Goal: Transaction & Acquisition: Purchase product/service

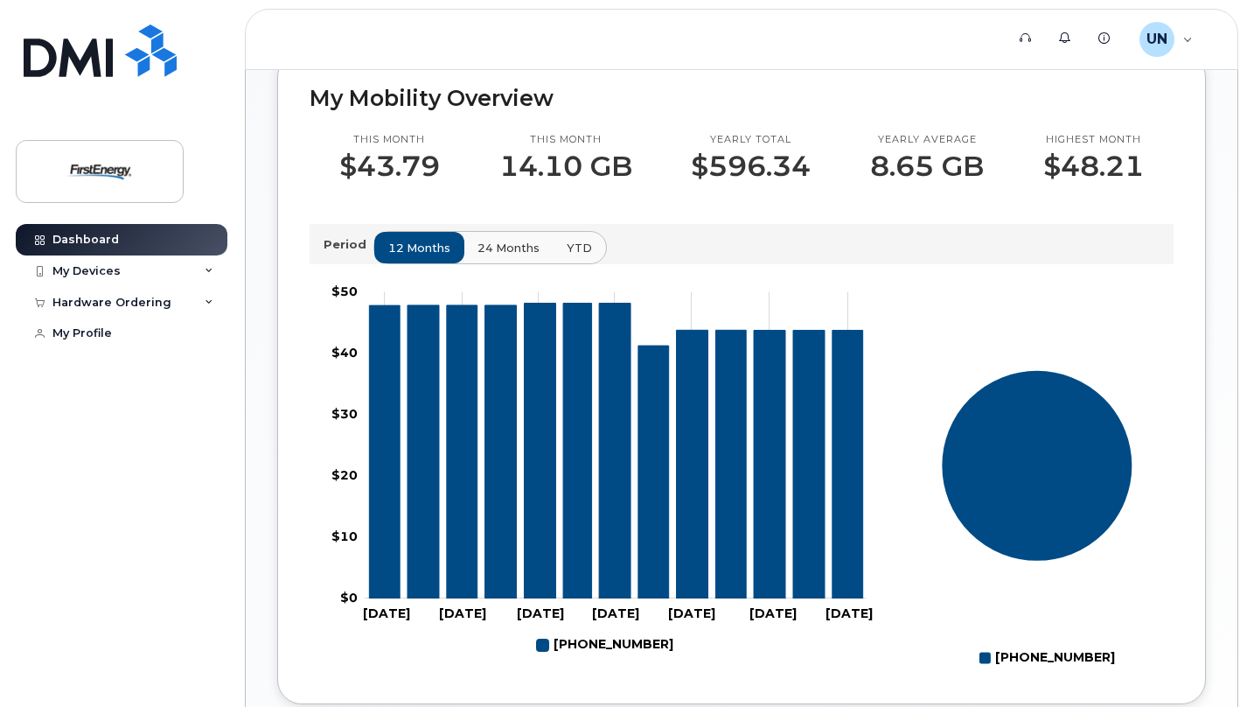
scroll to position [558, 0]
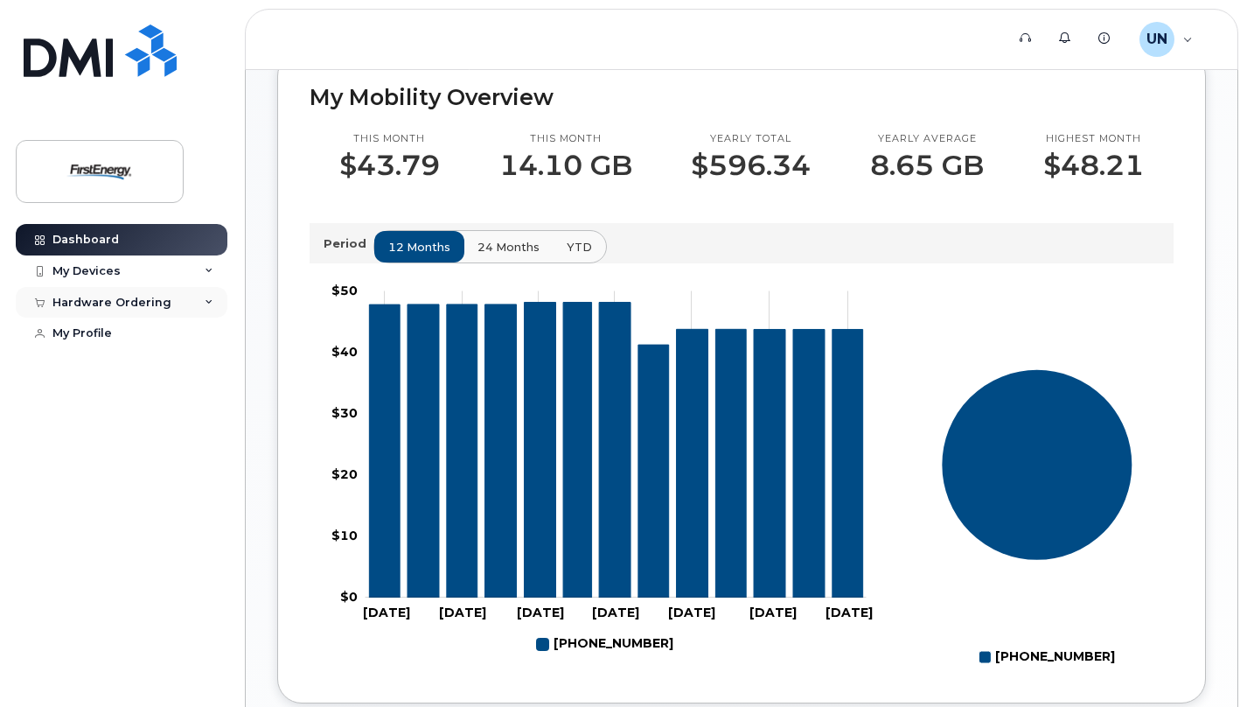
click at [100, 304] on div "Hardware Ordering" at bounding box center [111, 303] width 119 height 14
click at [109, 335] on div "New Order" at bounding box center [93, 334] width 66 height 16
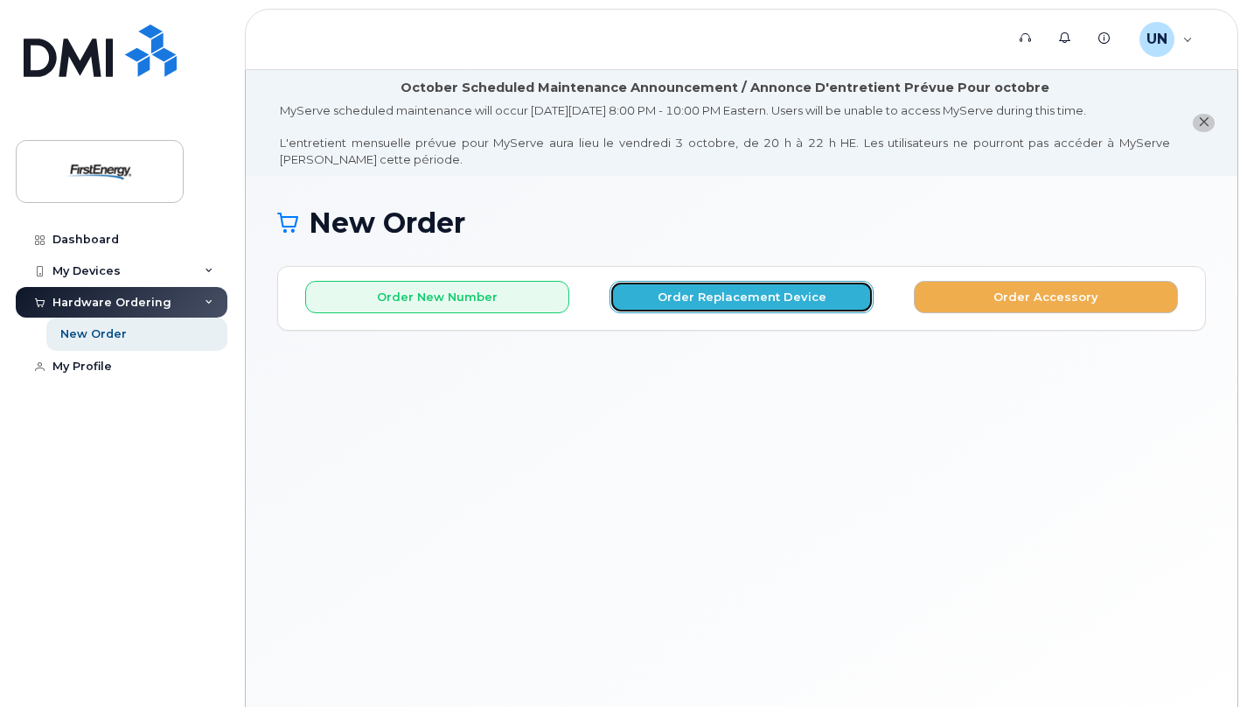
click at [735, 295] on button "Order Replacement Device" at bounding box center [742, 297] width 264 height 32
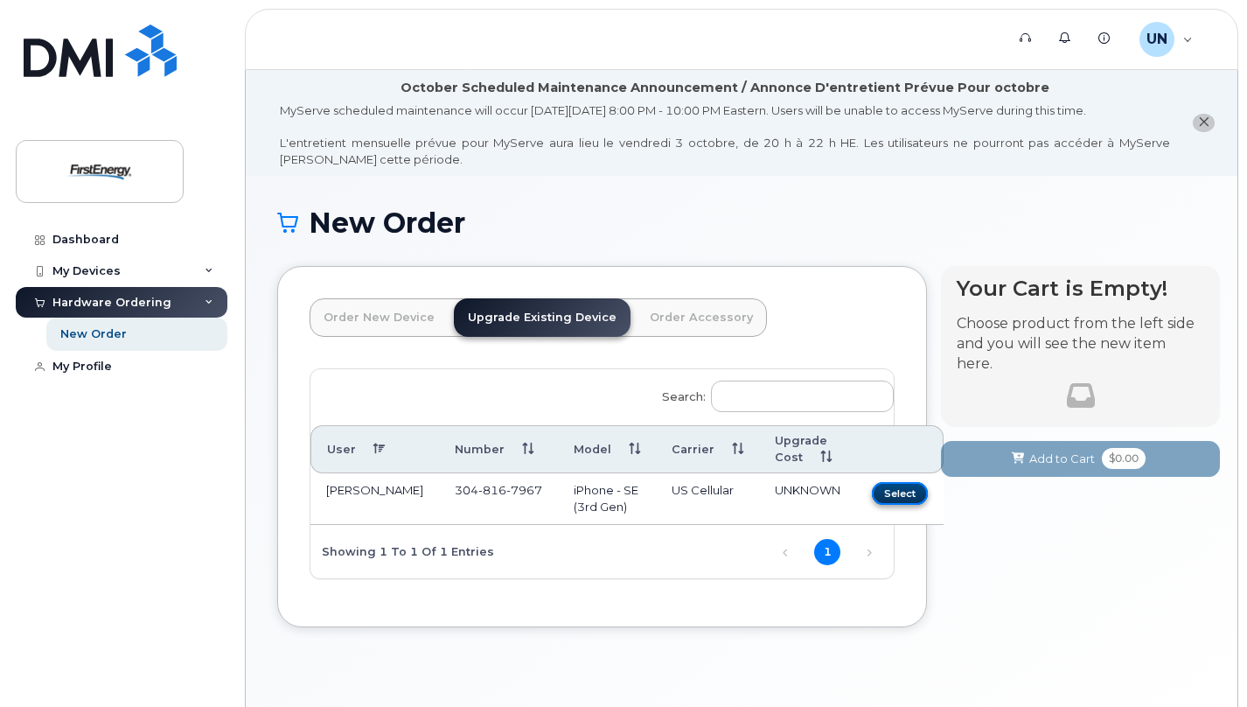
click at [872, 492] on button "Select" at bounding box center [900, 493] width 56 height 22
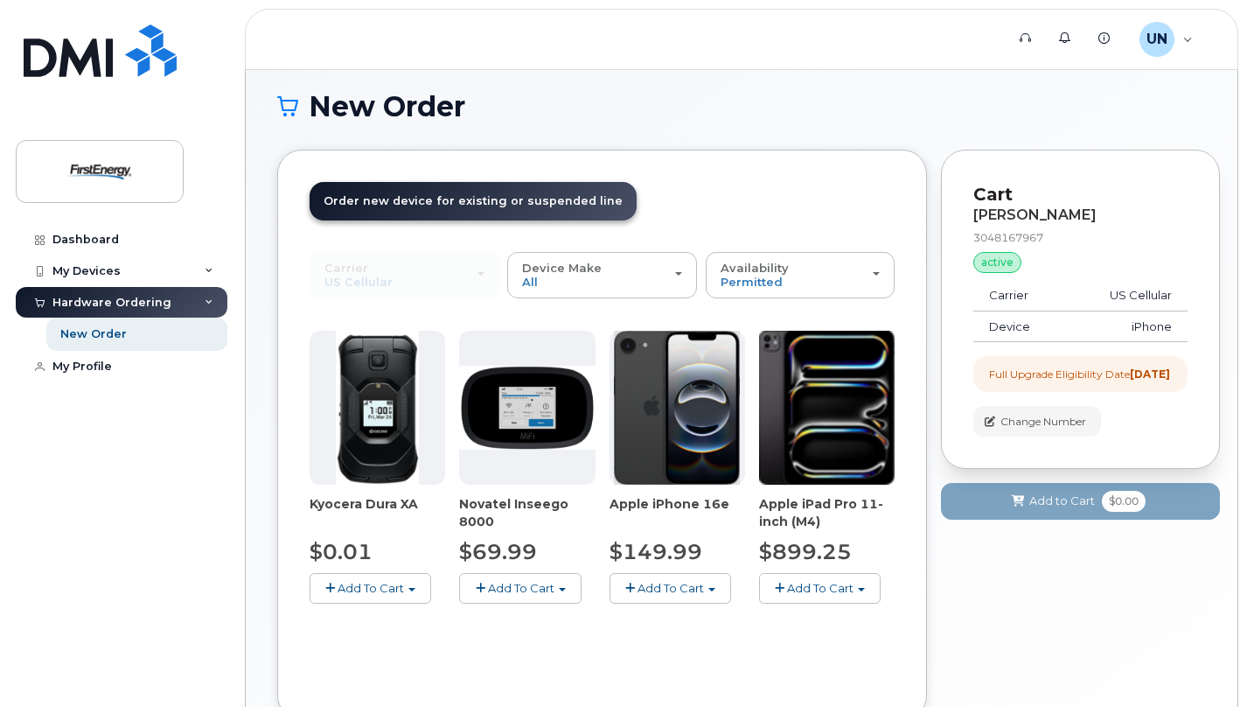
scroll to position [135, 0]
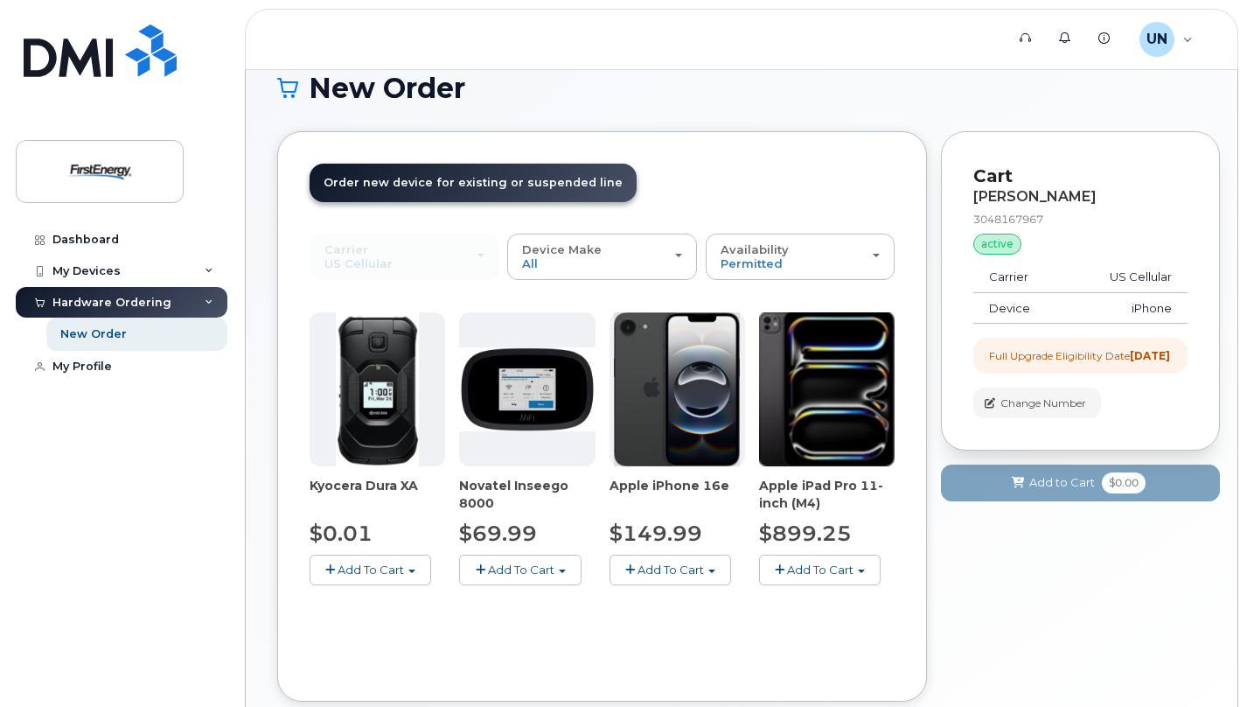
click at [672, 566] on span "Add To Cart" at bounding box center [671, 569] width 66 height 14
click at [687, 598] on link "$149.99 - 2 Year Upgrade" at bounding box center [706, 602] width 185 height 22
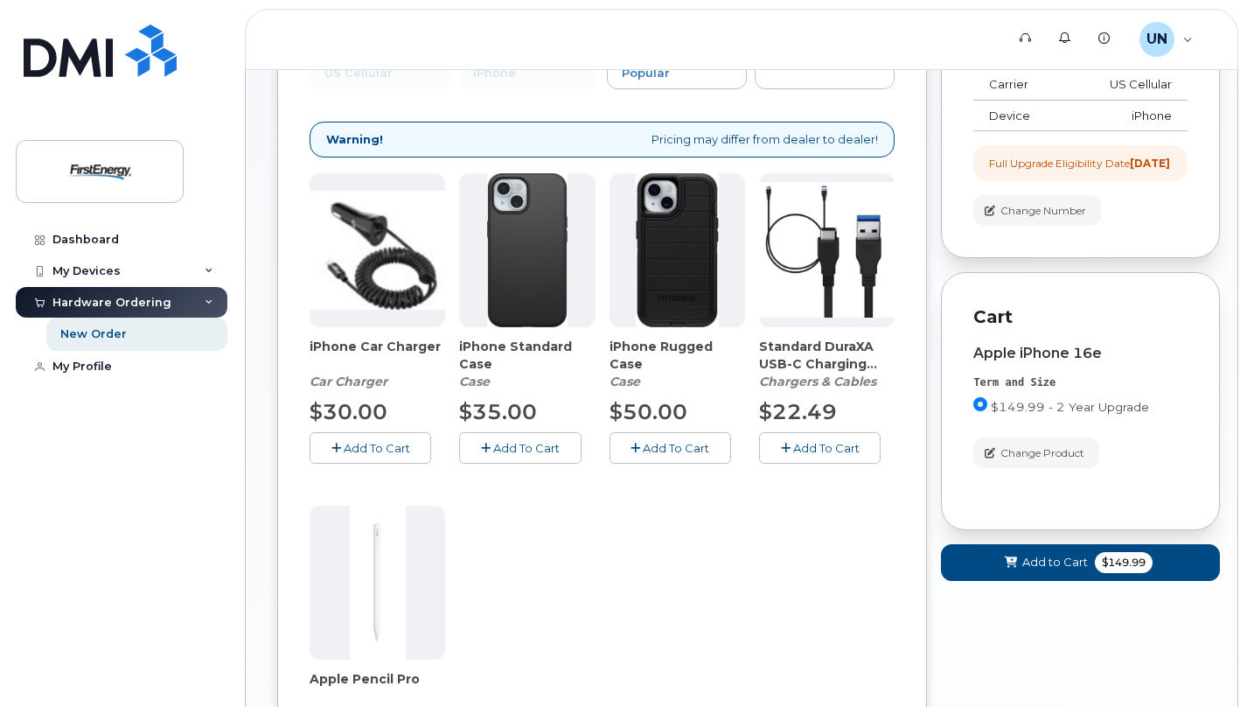
scroll to position [345, 0]
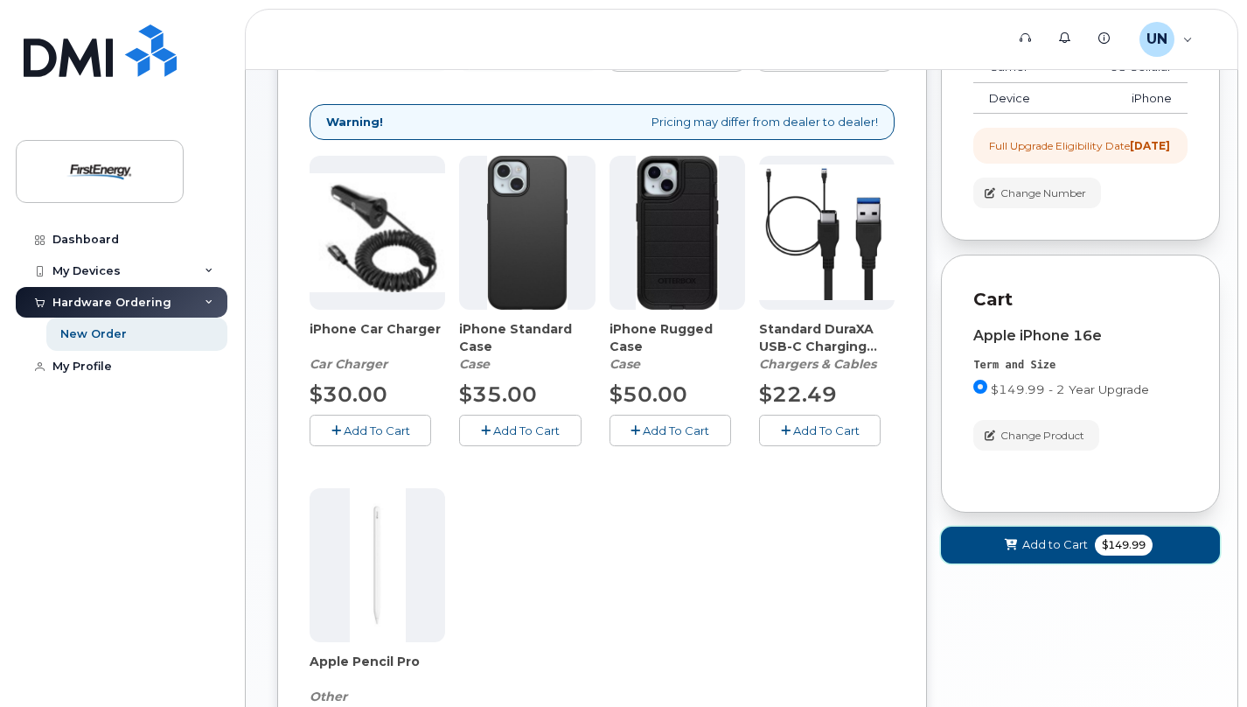
click at [1011, 551] on icon at bounding box center [1011, 545] width 12 height 11
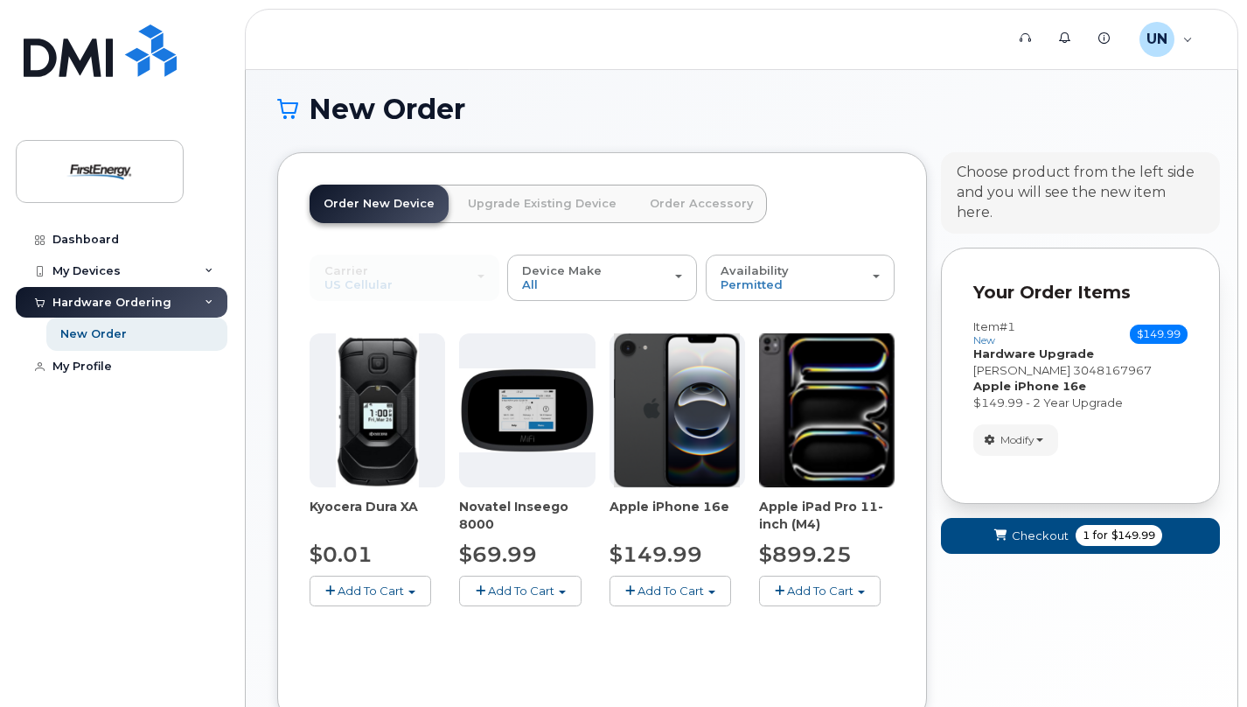
scroll to position [240, 0]
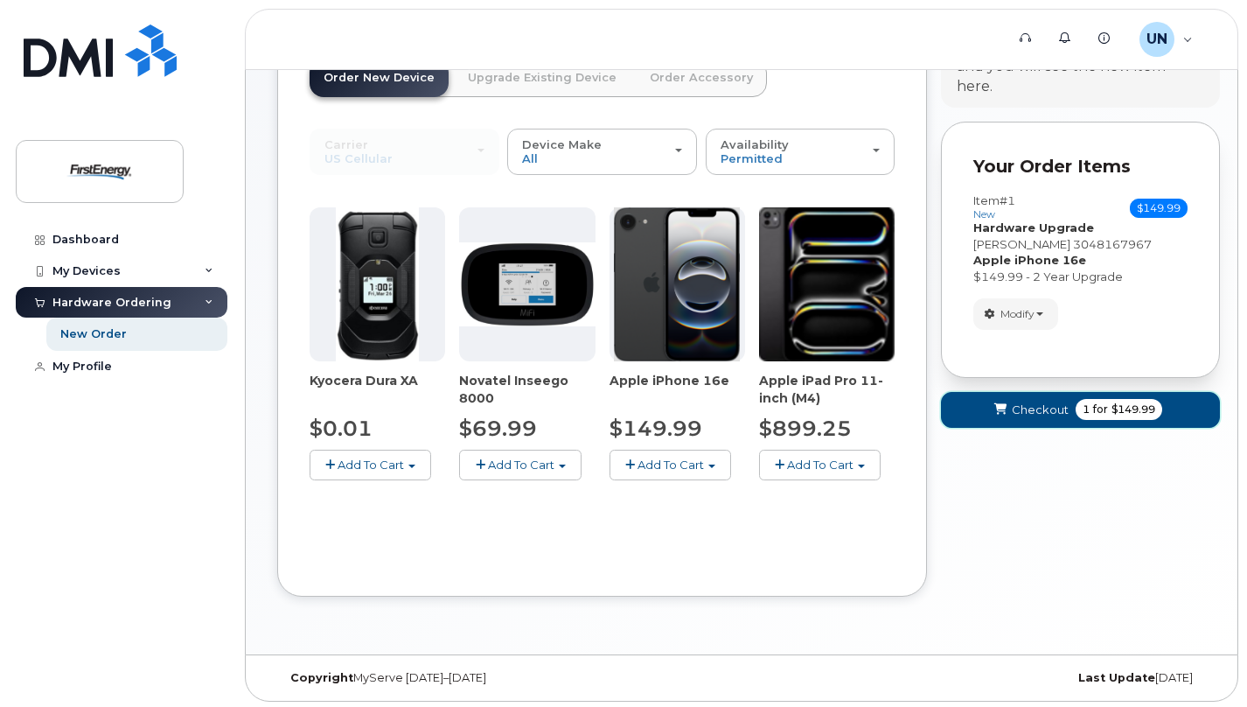
click at [1015, 401] on span "Checkout" at bounding box center [1040, 409] width 57 height 17
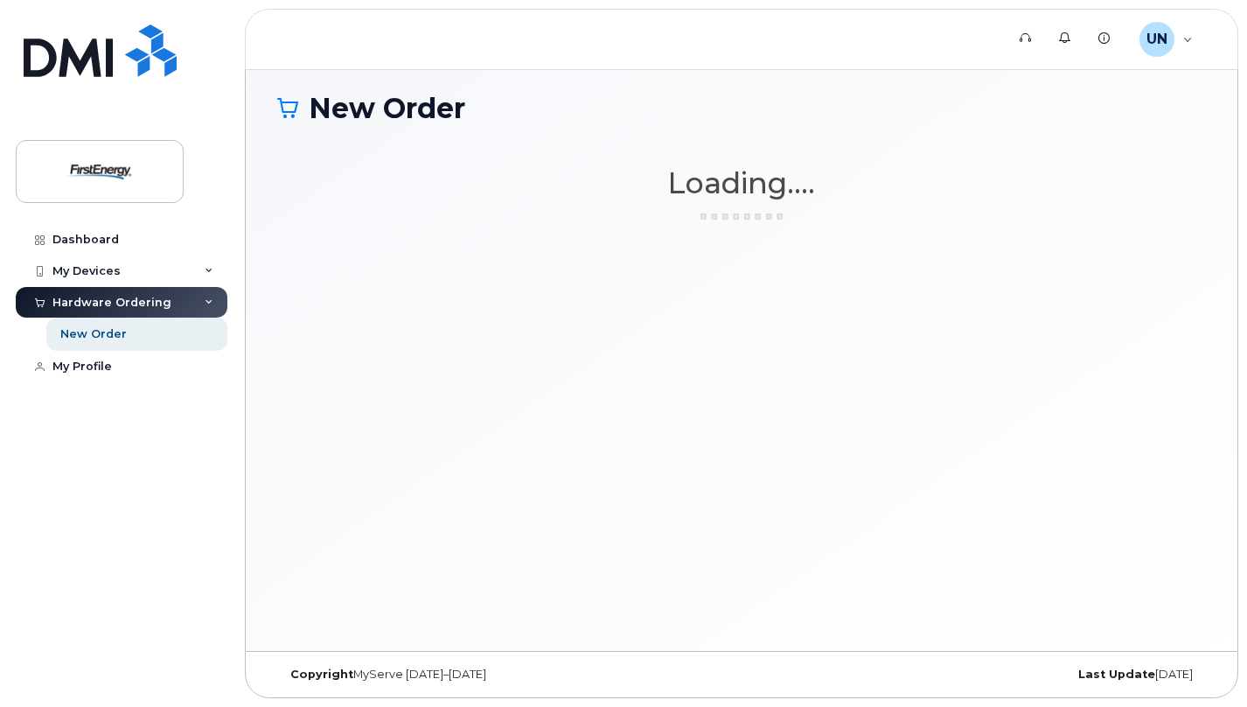
scroll to position [114, 0]
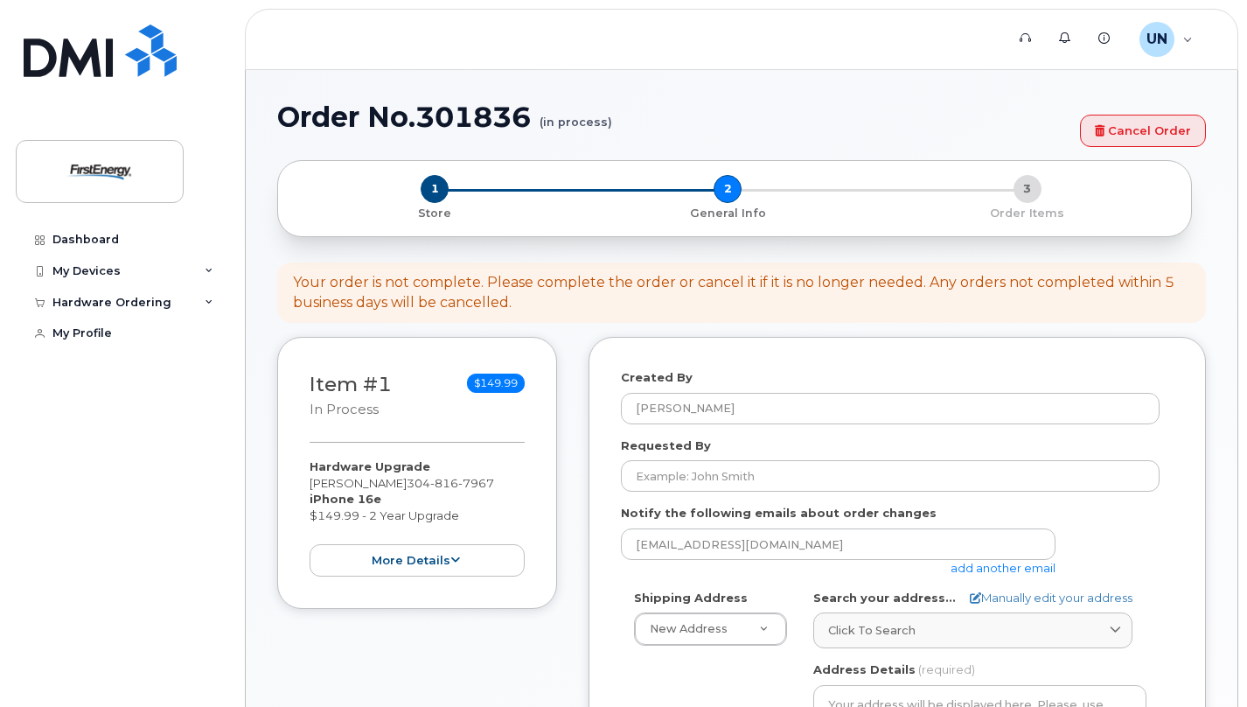
select select
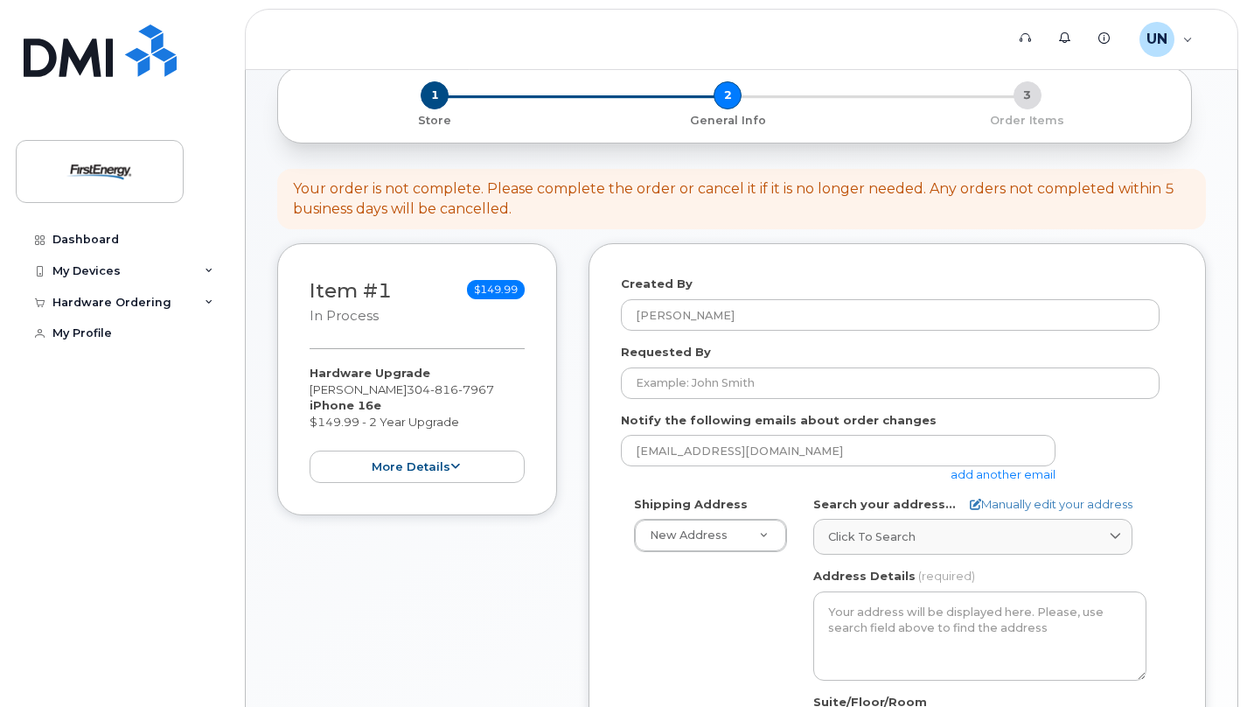
scroll to position [191, 0]
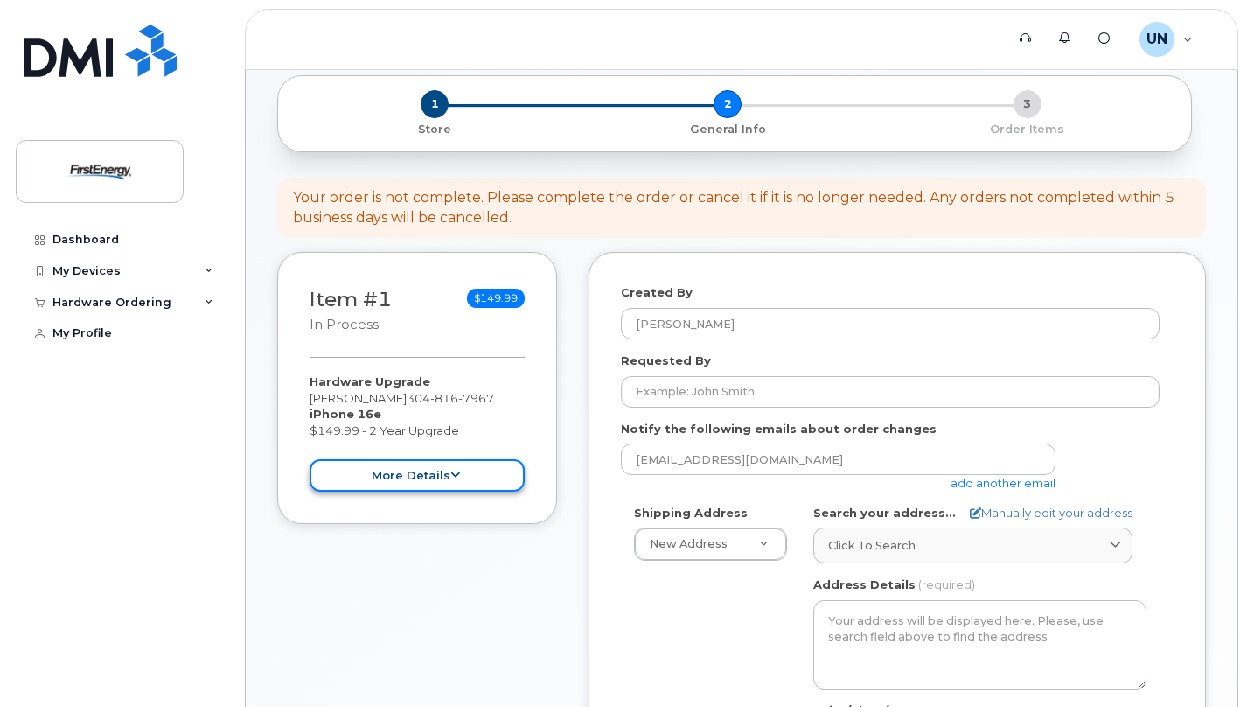
click at [373, 474] on button "more details" at bounding box center [417, 475] width 215 height 32
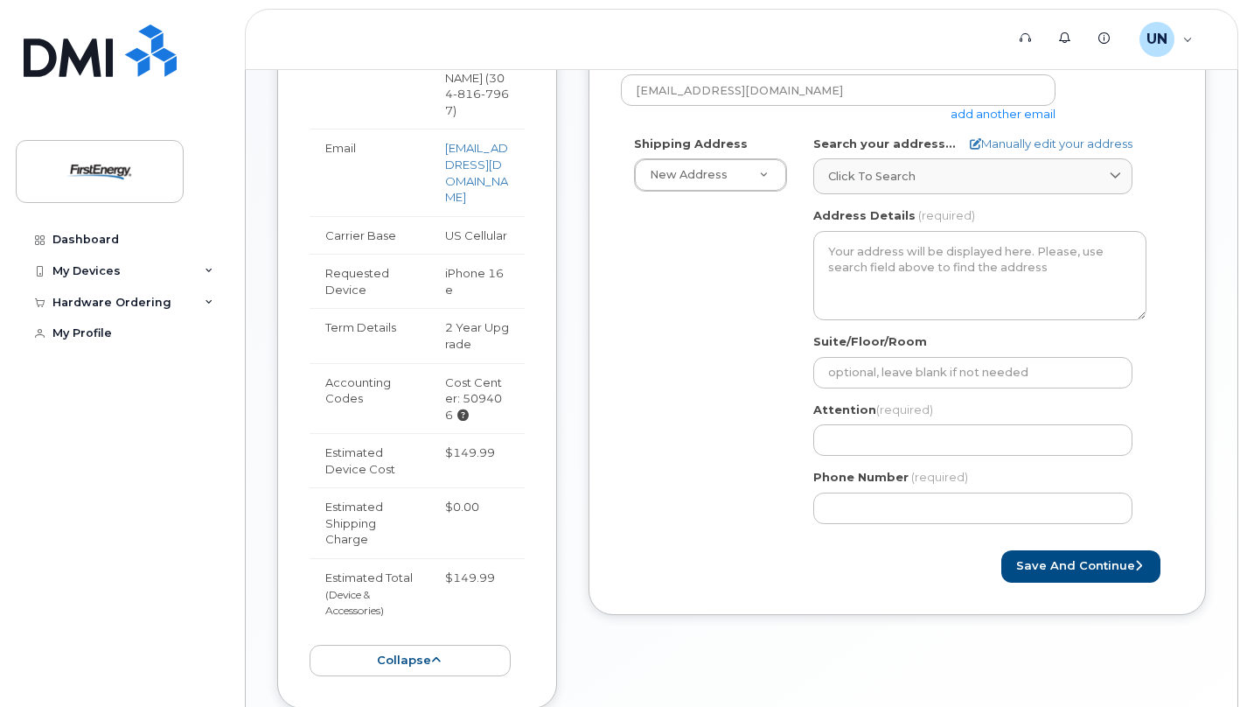
scroll to position [555, 0]
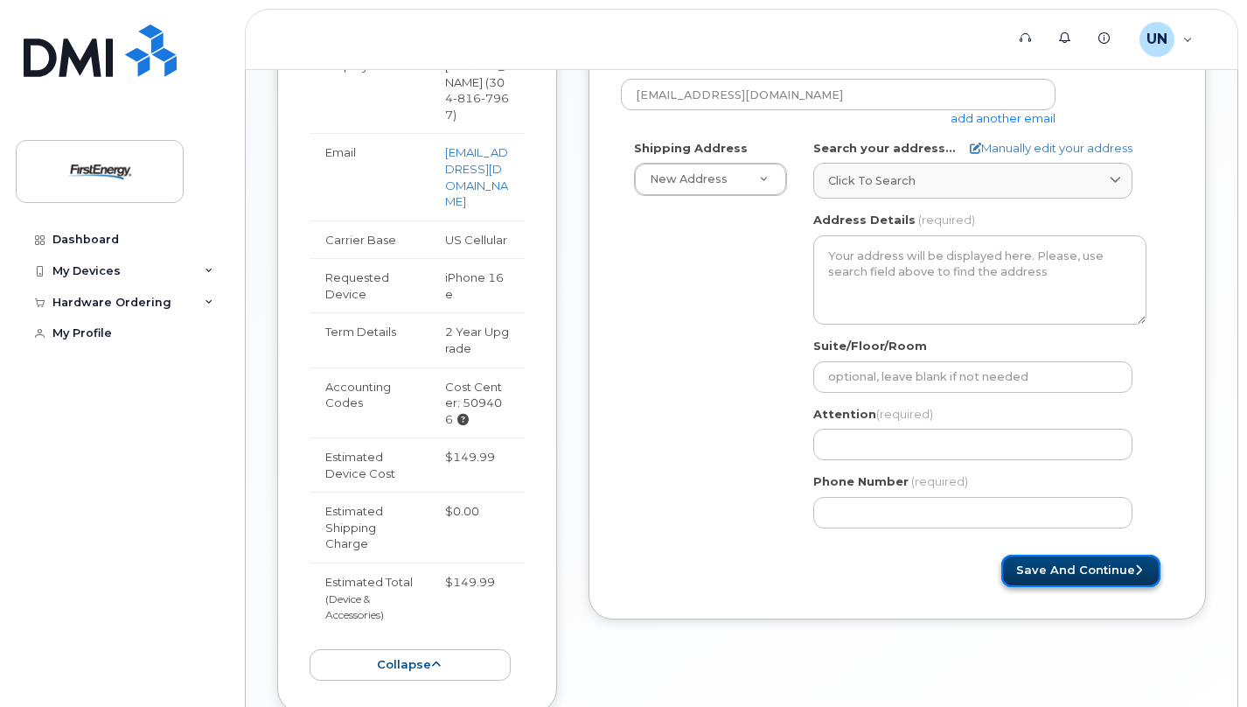
click at [1075, 577] on button "Save and Continue" at bounding box center [1080, 571] width 159 height 32
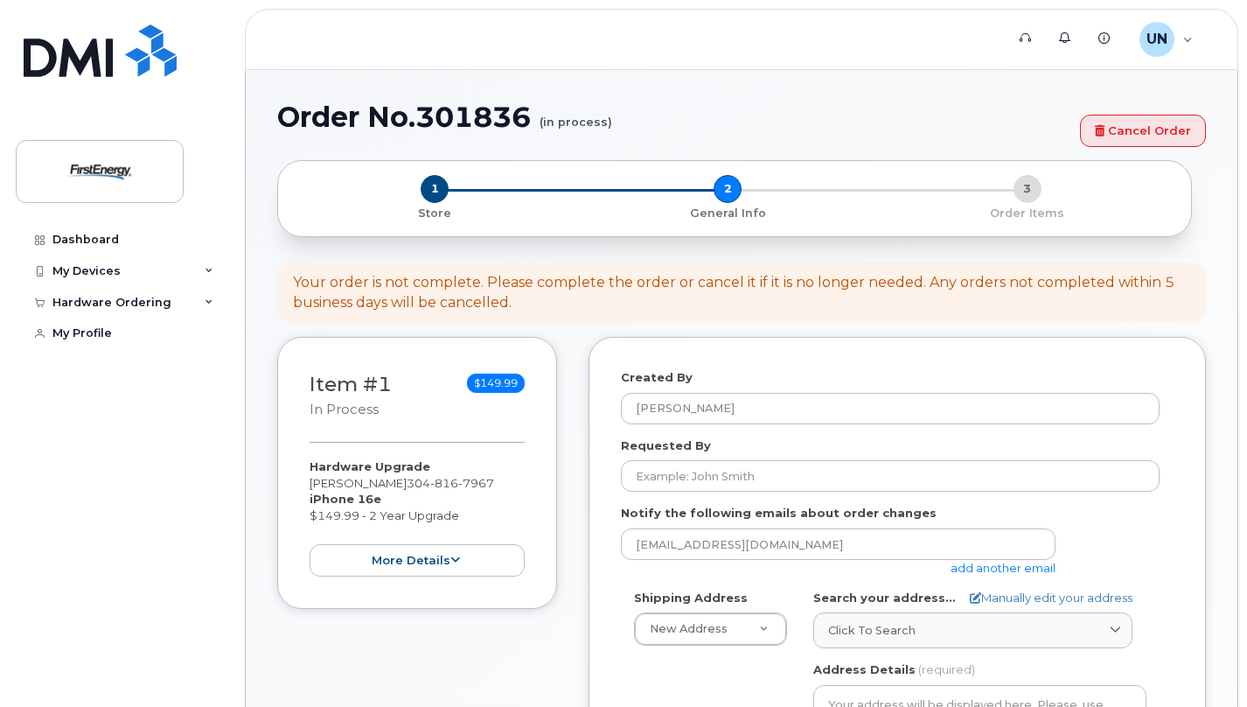
select select
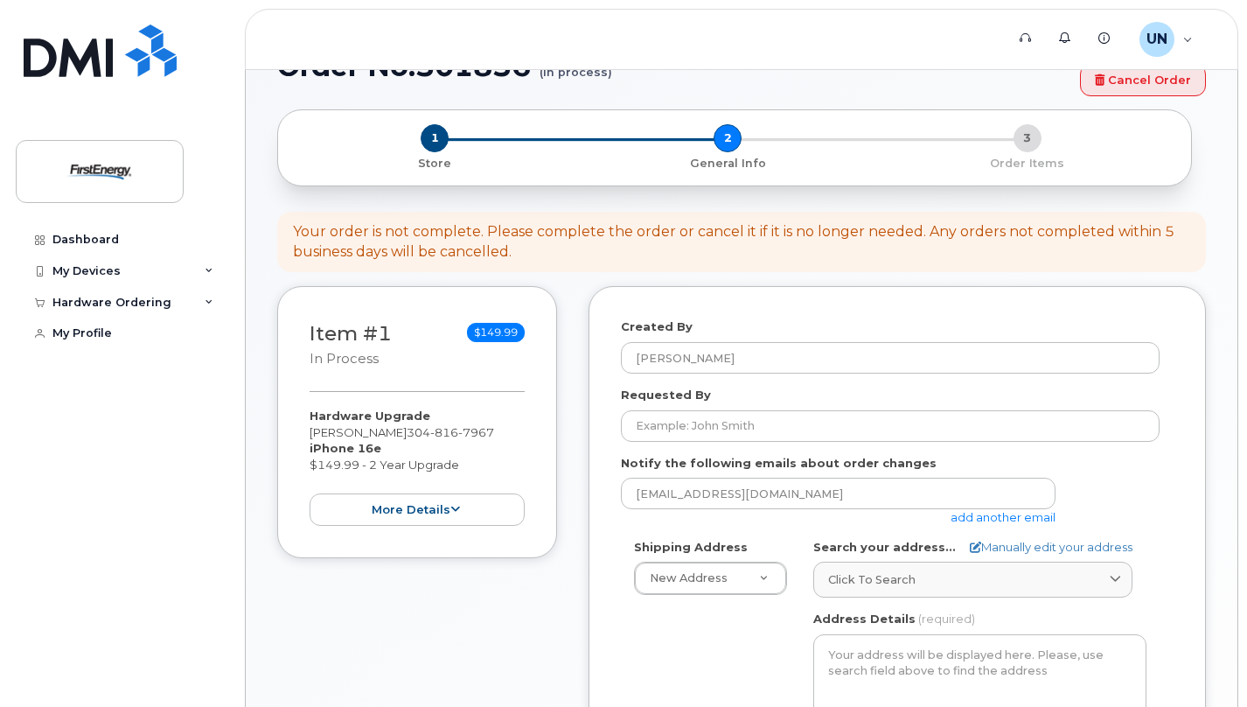
scroll to position [182, 0]
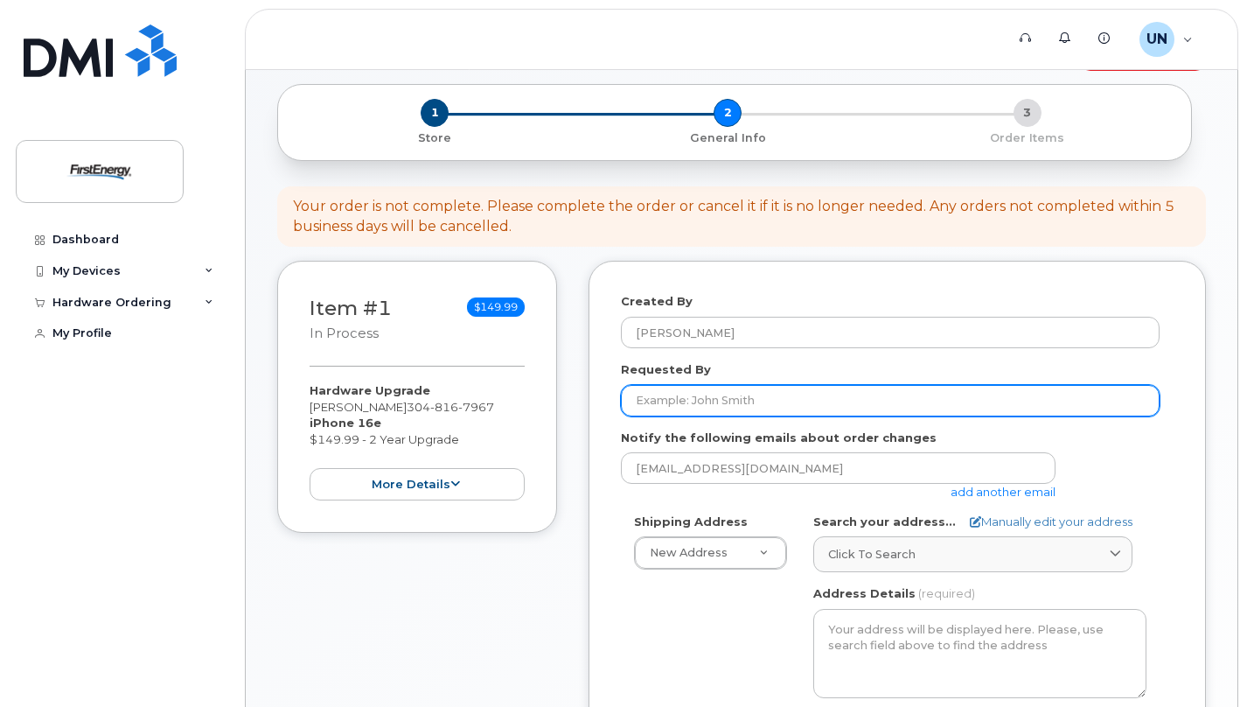
click at [670, 394] on input "Requested By" at bounding box center [890, 400] width 539 height 31
type input "Nathan Uhrich"
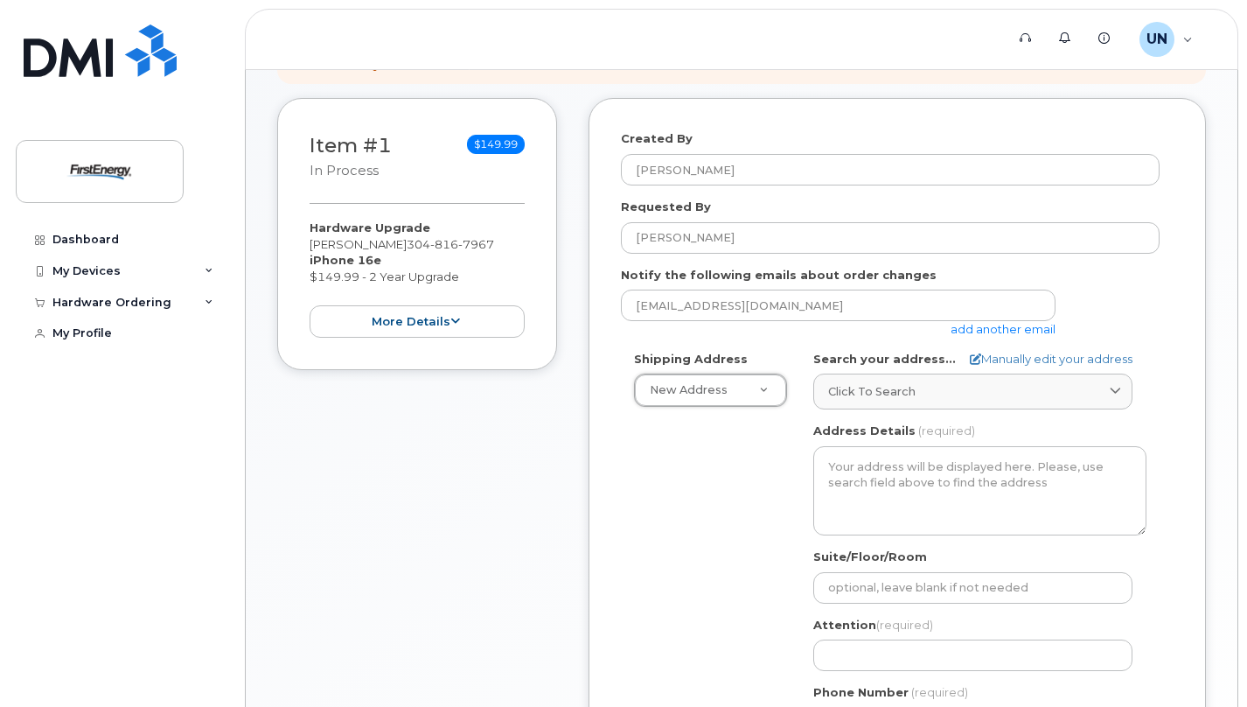
scroll to position [357, 0]
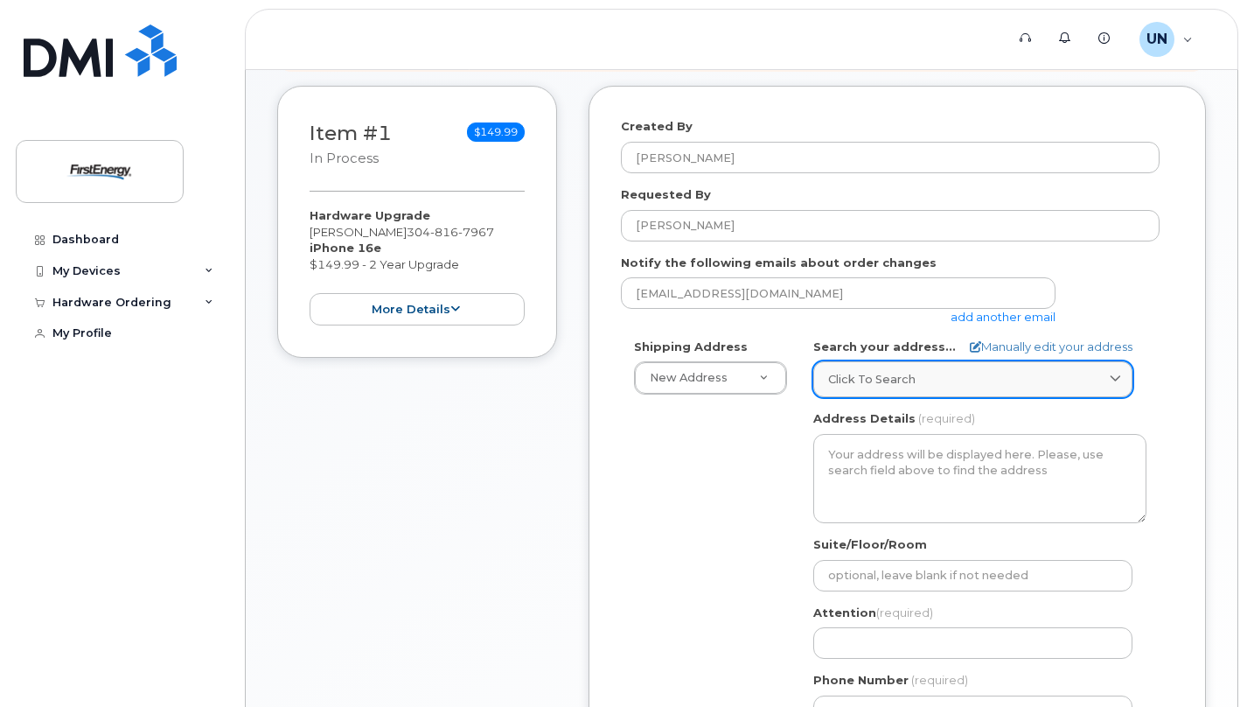
click at [887, 380] on span "Click to search" at bounding box center [871, 379] width 87 height 17
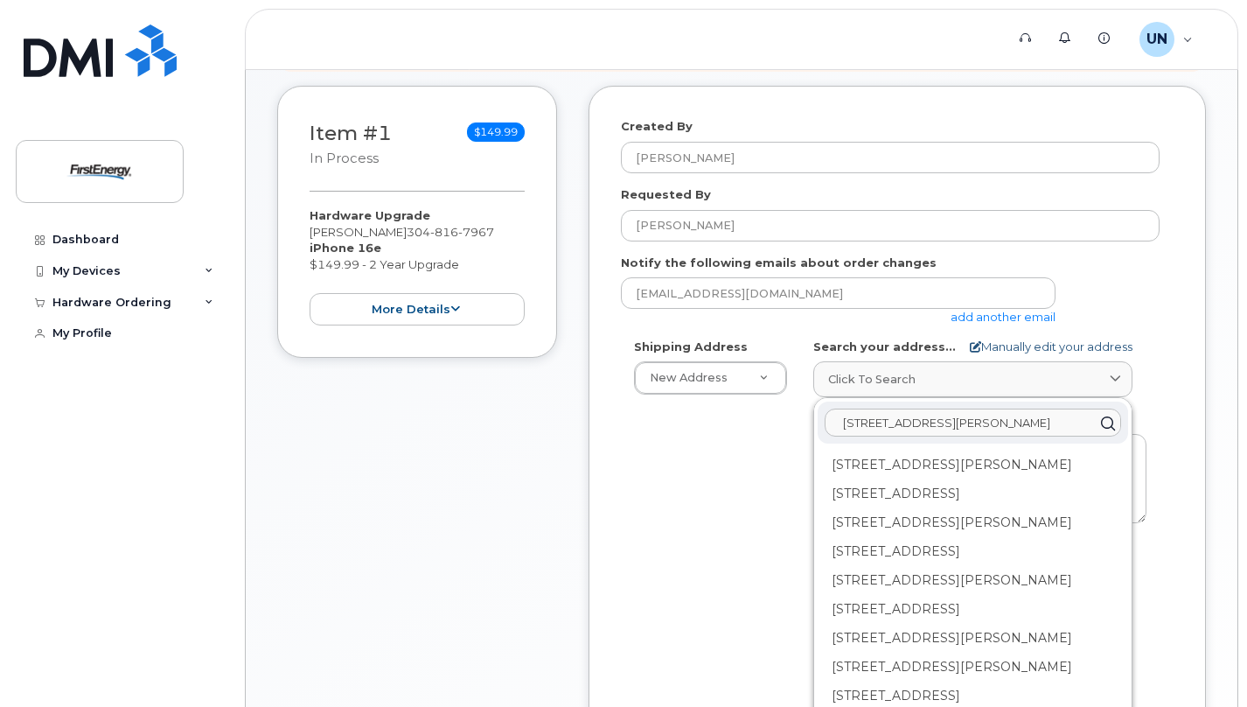
type input "269 tucker ridge road, new creeek"
click at [1077, 347] on link "Manually edit your address" at bounding box center [1051, 346] width 163 height 17
select select
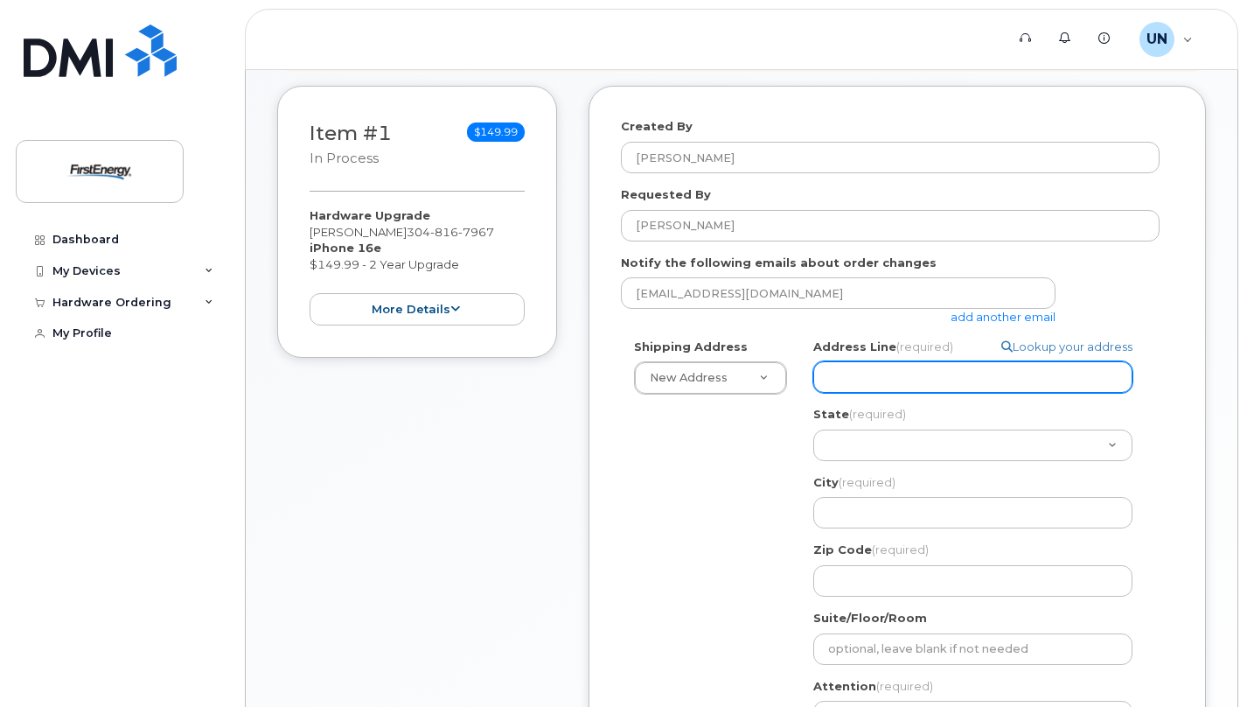
click at [933, 379] on input "Address Line (required)" at bounding box center [972, 376] width 319 height 31
select select
type input "2"
select select
type input "26"
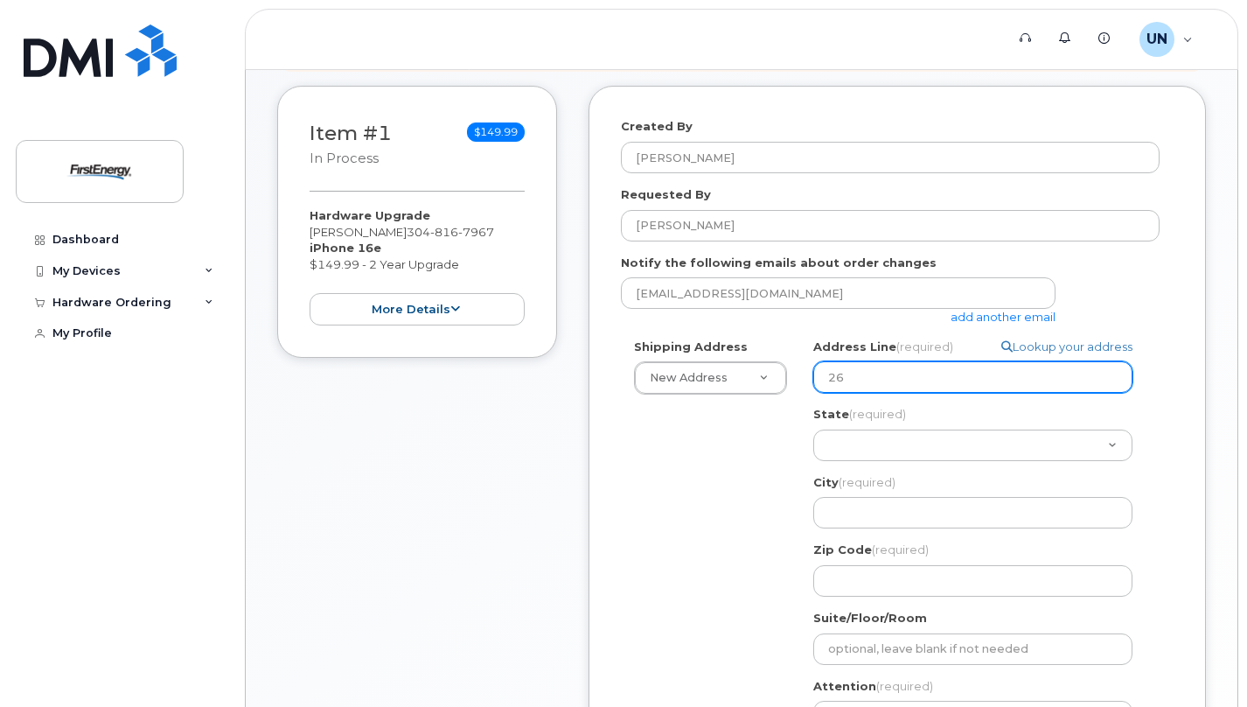
select select
type input "269"
select select
type input "269 T"
select select
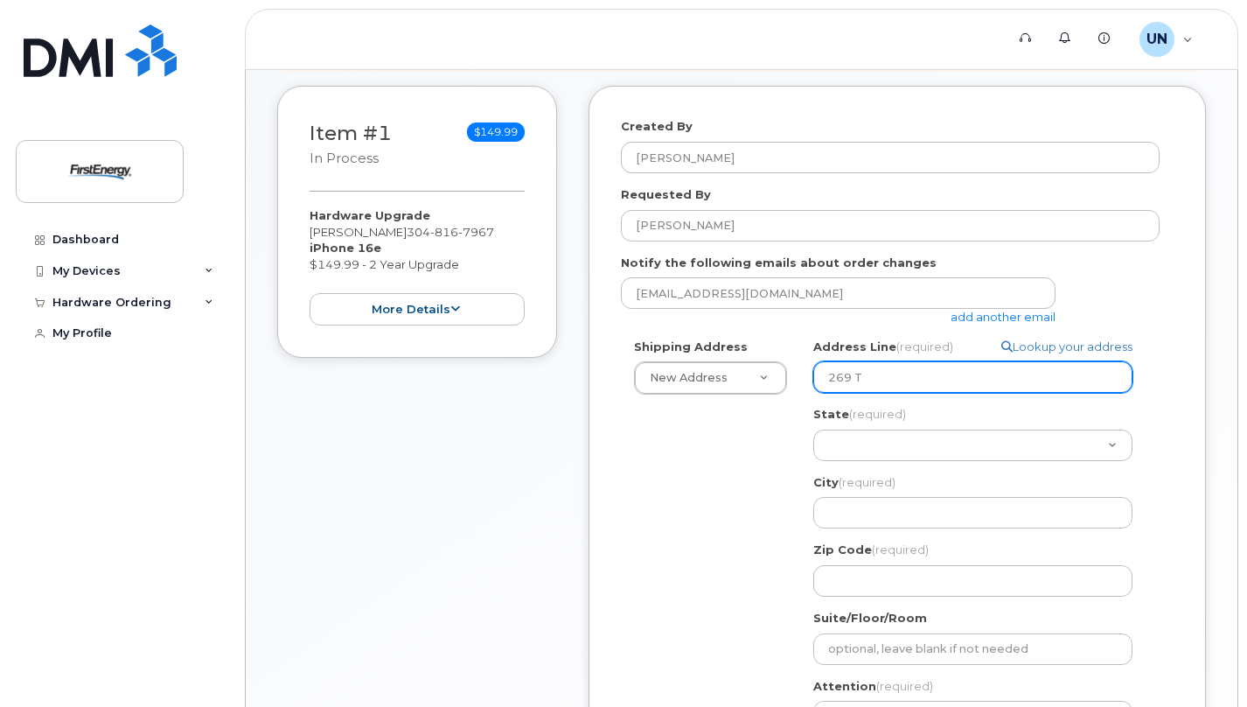
type input "269 Tu"
select select
type input "269 Tuc"
select select
type input "269 Tuck"
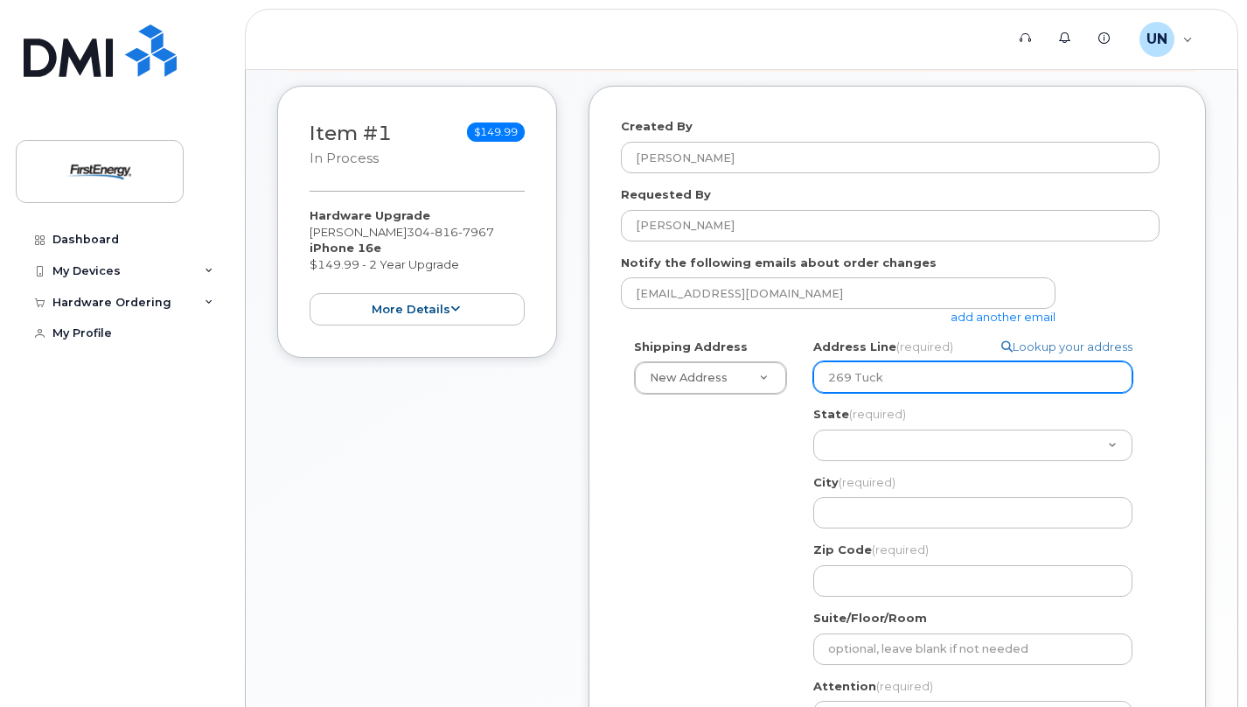
select select
type input "269 Tucke"
select select
type input "269 Tucker"
select select
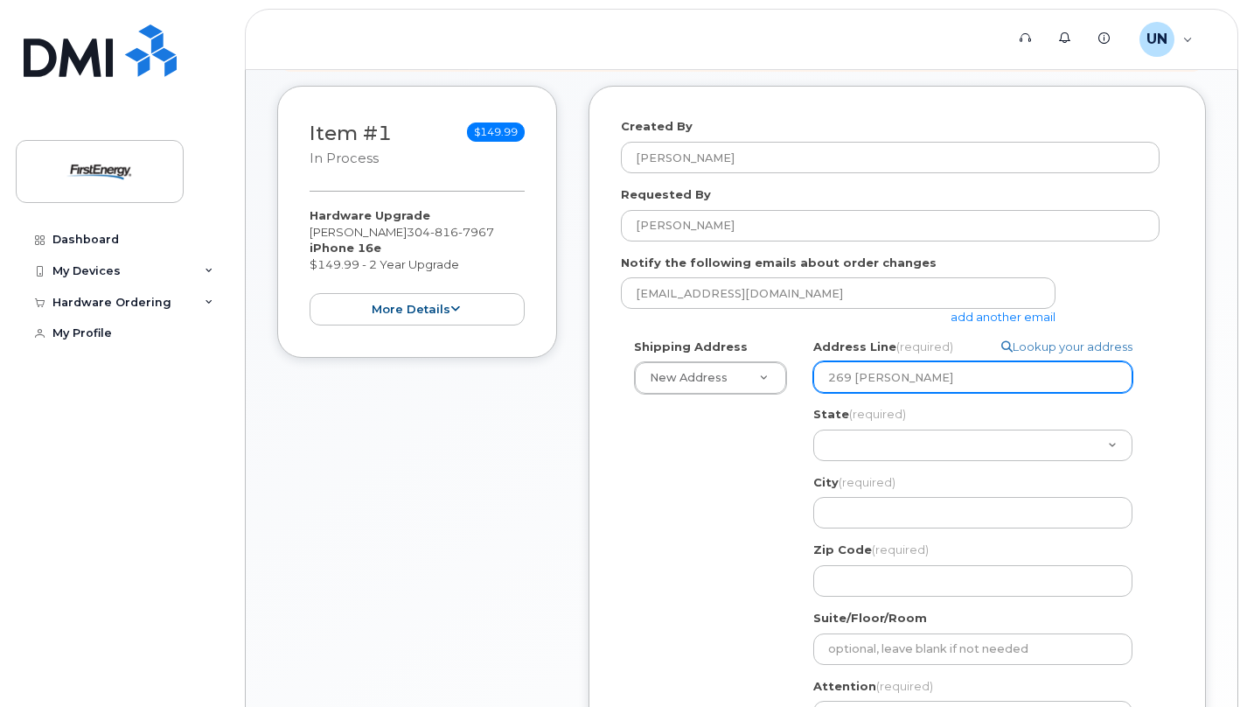
type input "269 Tucker R"
select select
type input "269 Tucker Ri"
select select
type input "269 Tucker Rid"
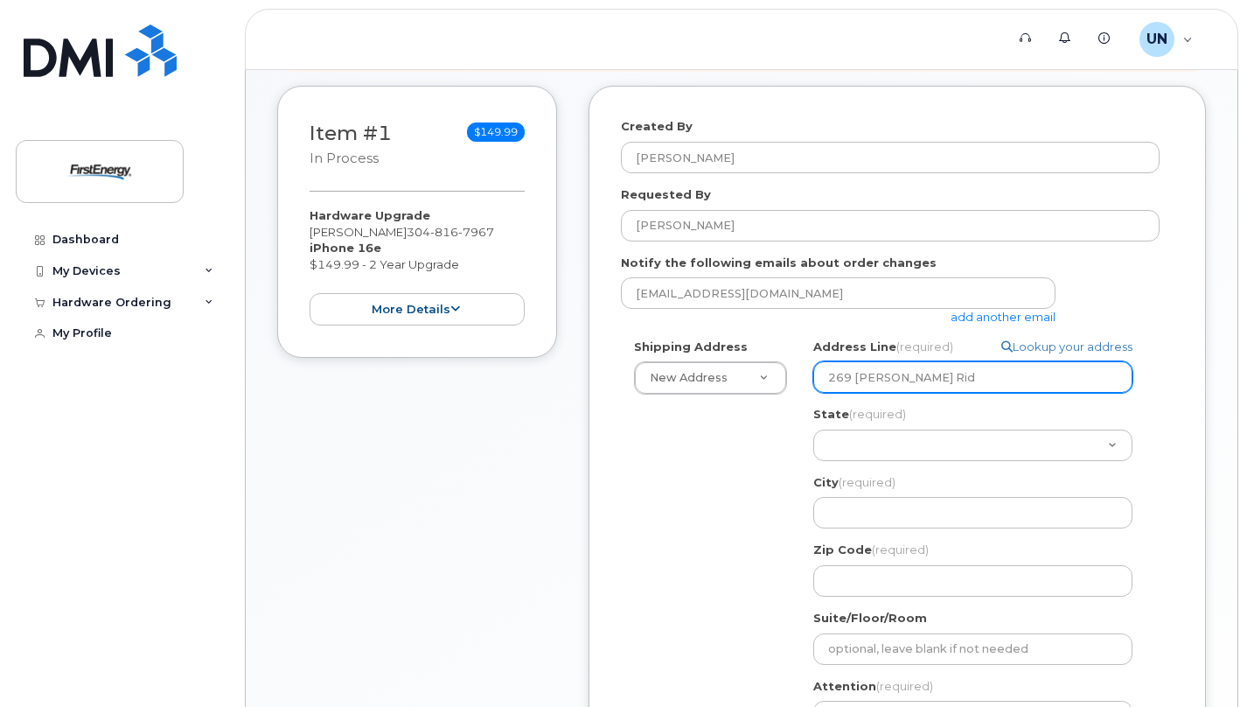
select select
type input "269 Tucker Ridg"
select select
type input "269 Tucker Ridge"
select select
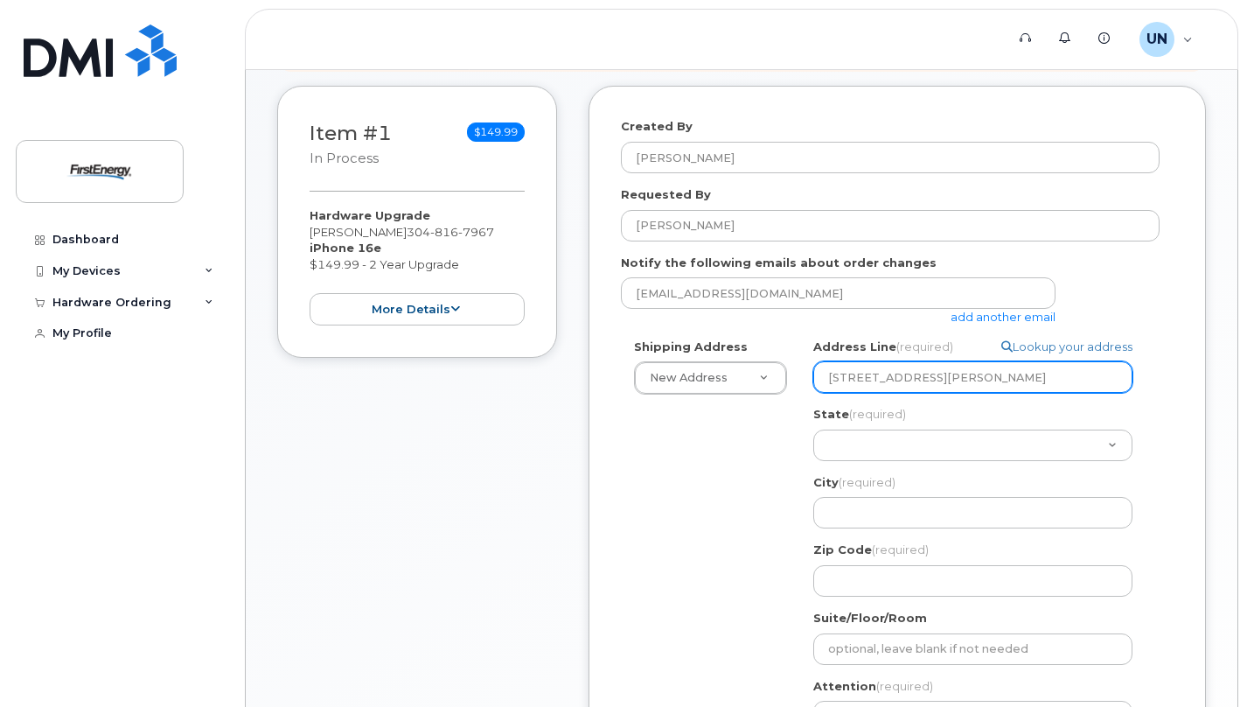
type input "269 Tucker Ridge R"
select select
type input "269 Tucker Ridge Ro"
select select
type input "269 Tucker Ridge Roa"
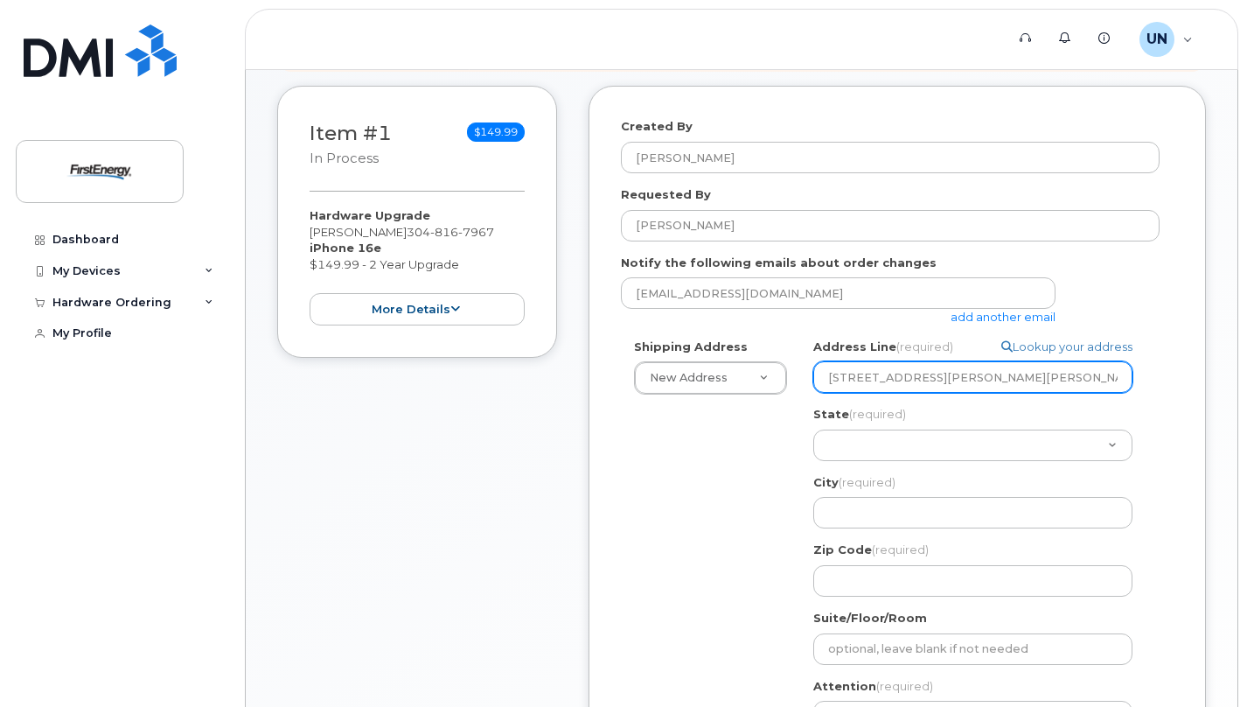
select select
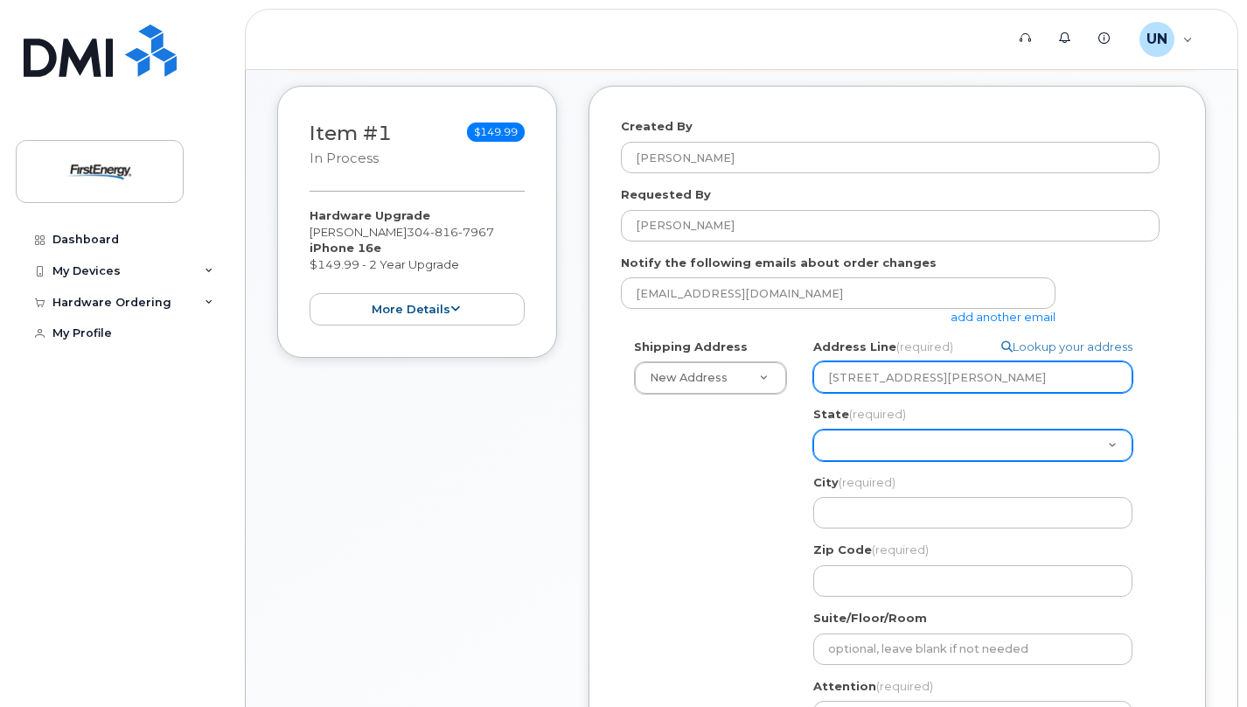
type input "[STREET_ADDRESS][PERSON_NAME]"
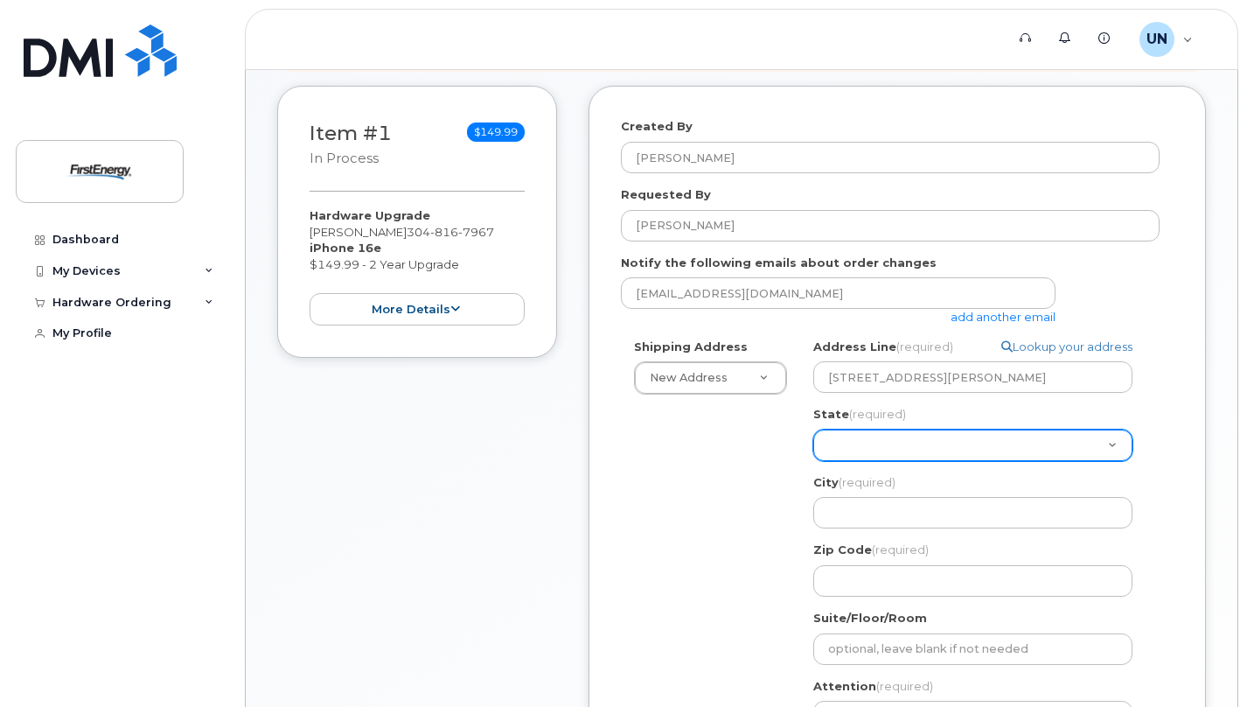
click at [891, 437] on select "Alabama Alaska American Samoa Arizona Arkansas California Colorado Connecticut …" at bounding box center [972, 444] width 319 height 31
select select "WV"
click at [813, 429] on select "Alabama Alaska American Samoa Arizona Arkansas California Colorado Connecticut …" at bounding box center [972, 444] width 319 height 31
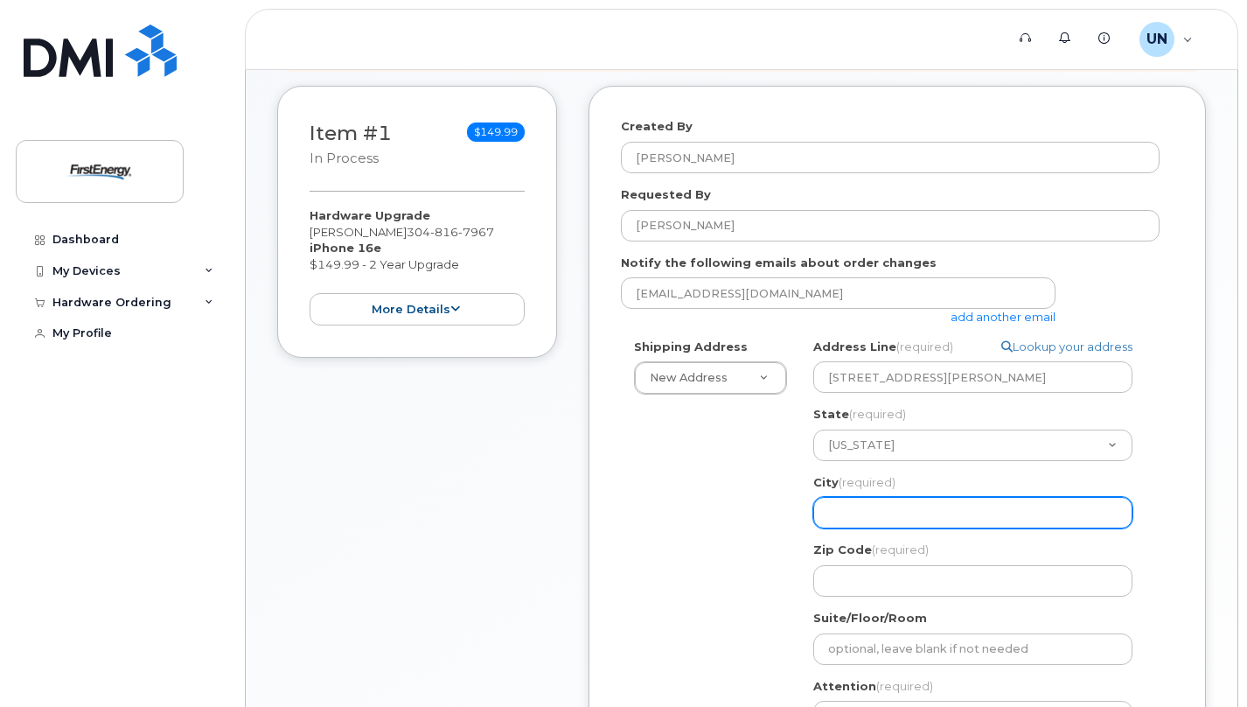
click at [867, 507] on input "City (required)" at bounding box center [972, 512] width 319 height 31
select select
type input "n"
select select
type input "nE"
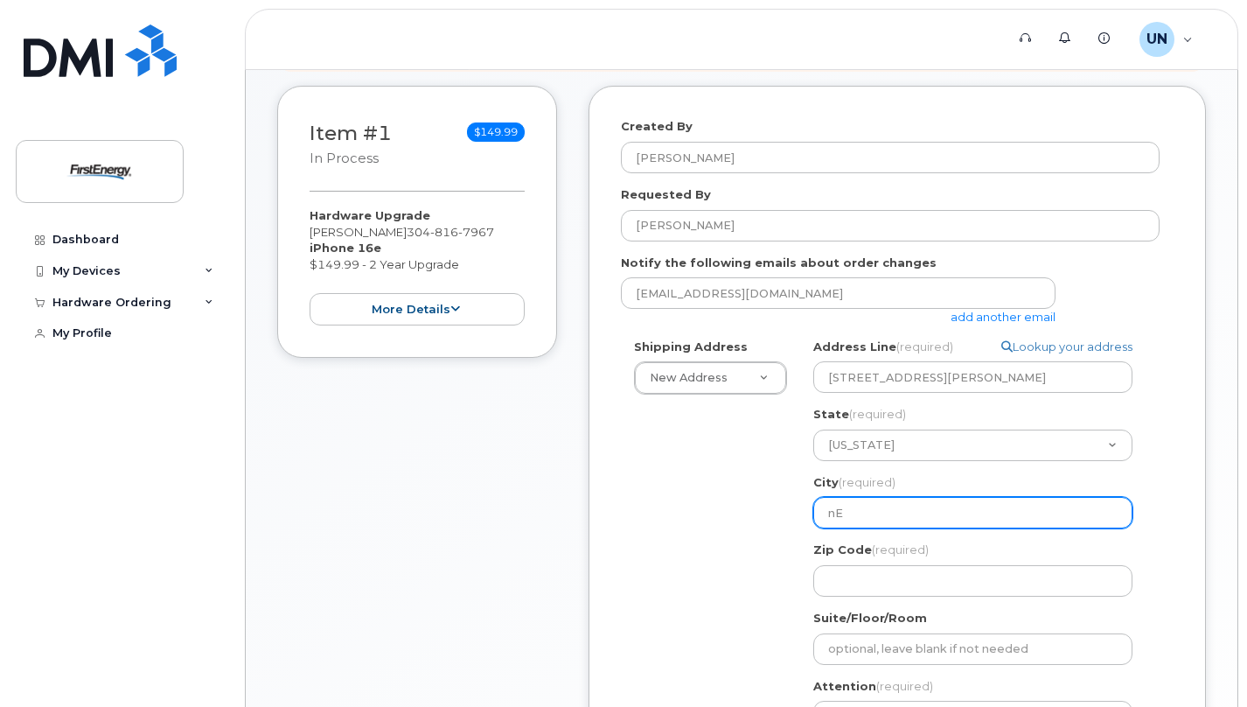
select select
type input "nEW"
select select
type input "nE"
select select
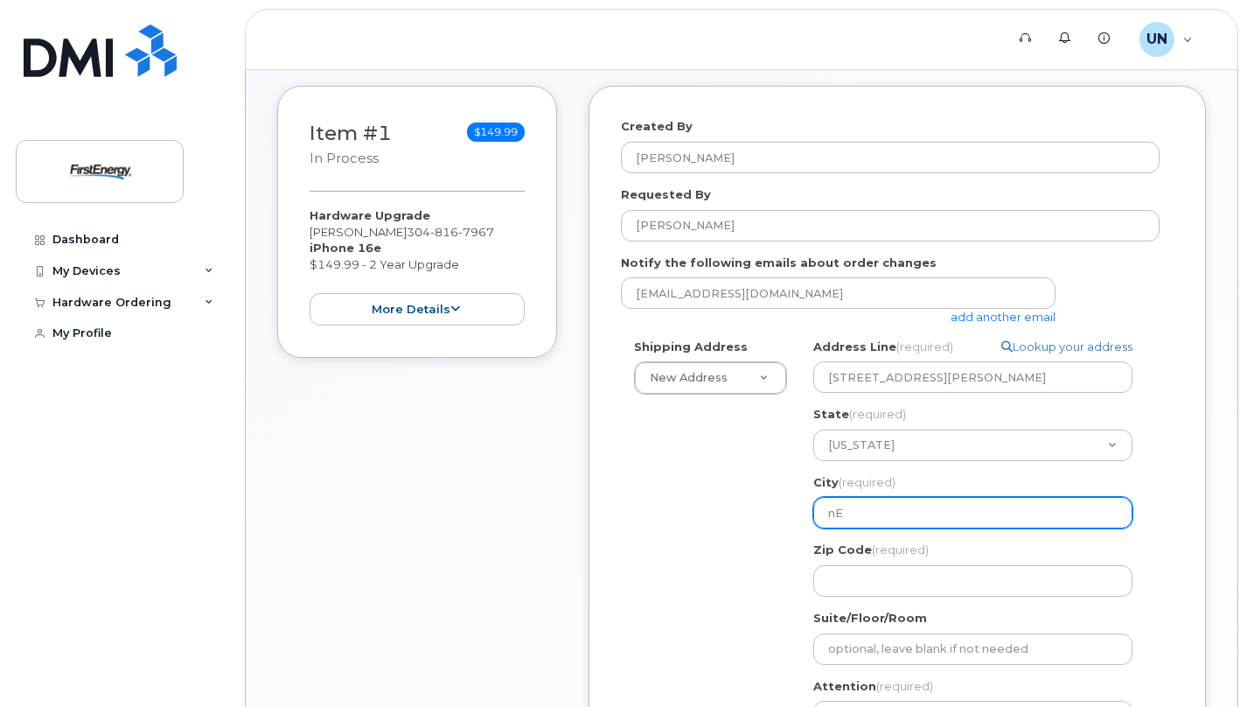
type input "n"
select select
type input "N"
select select
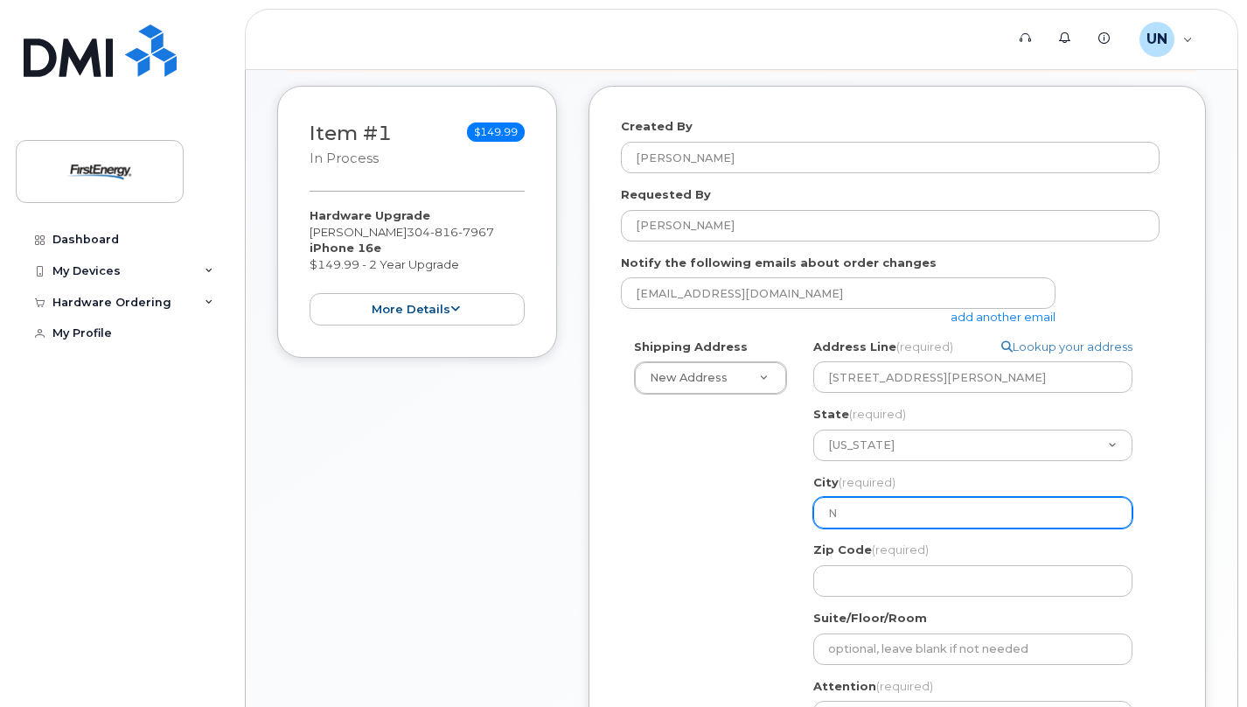
type input "Ne"
select select
type input "New"
select select
type input "New C"
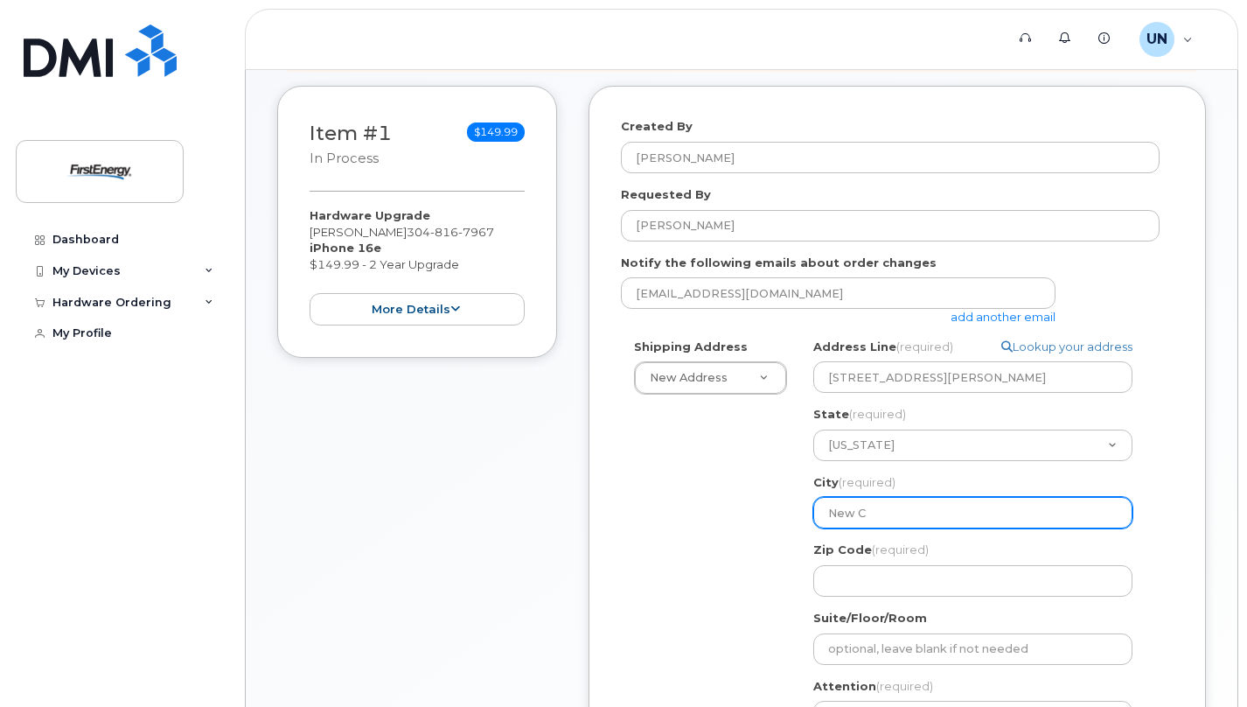
select select
type input "New Cr"
select select
type input "New Cre"
select select
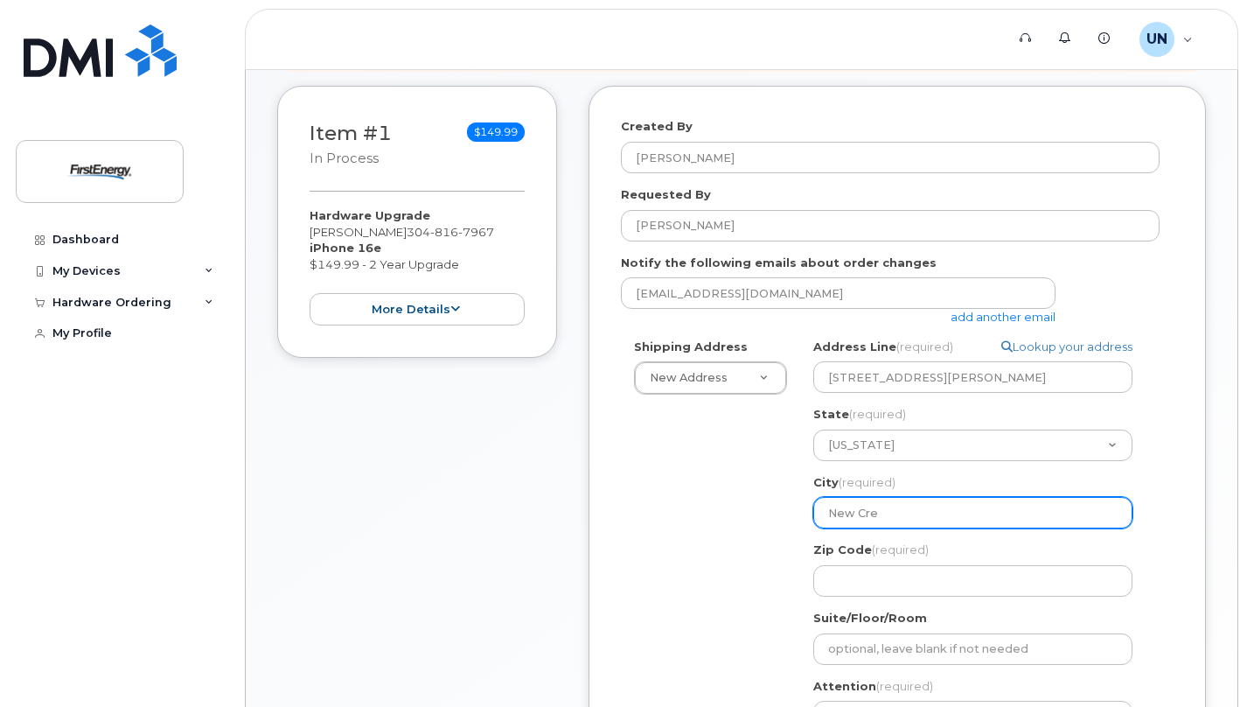
type input "New Cree"
select select
type input "[GEOGRAPHIC_DATA]"
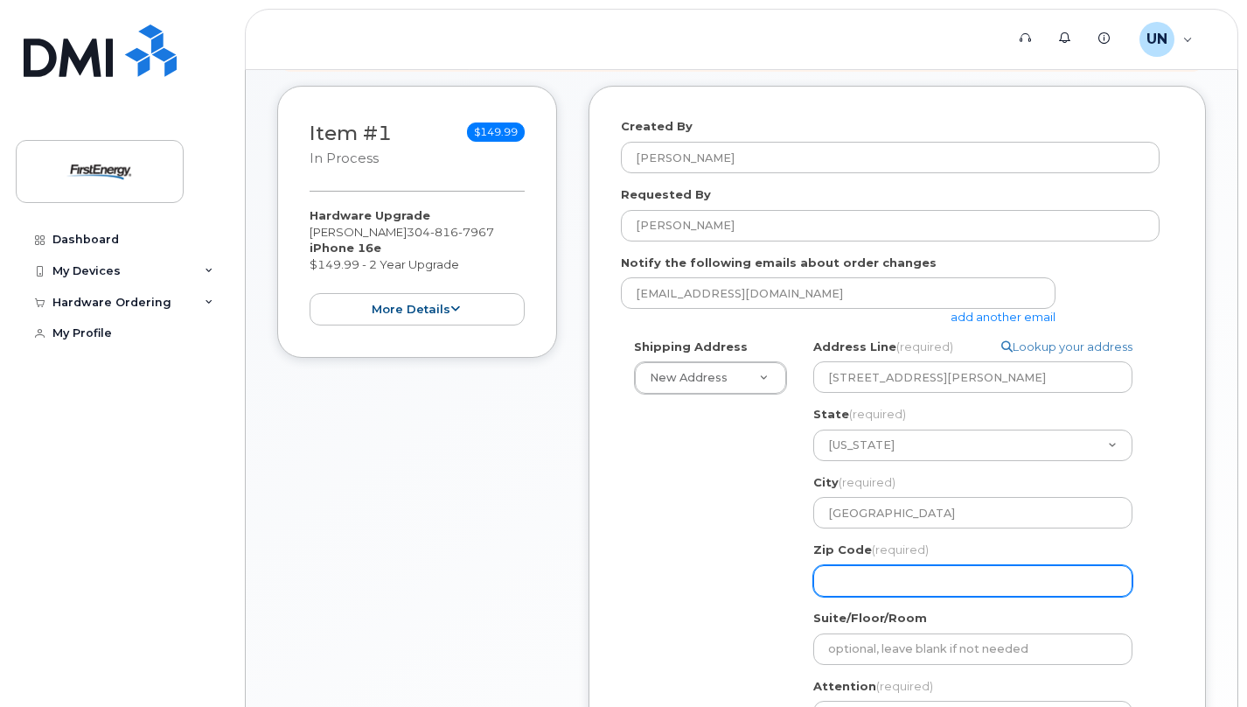
click at [876, 588] on input "Zip Code (required)" at bounding box center [972, 580] width 319 height 31
select select
type input "2"
select select
type input "26"
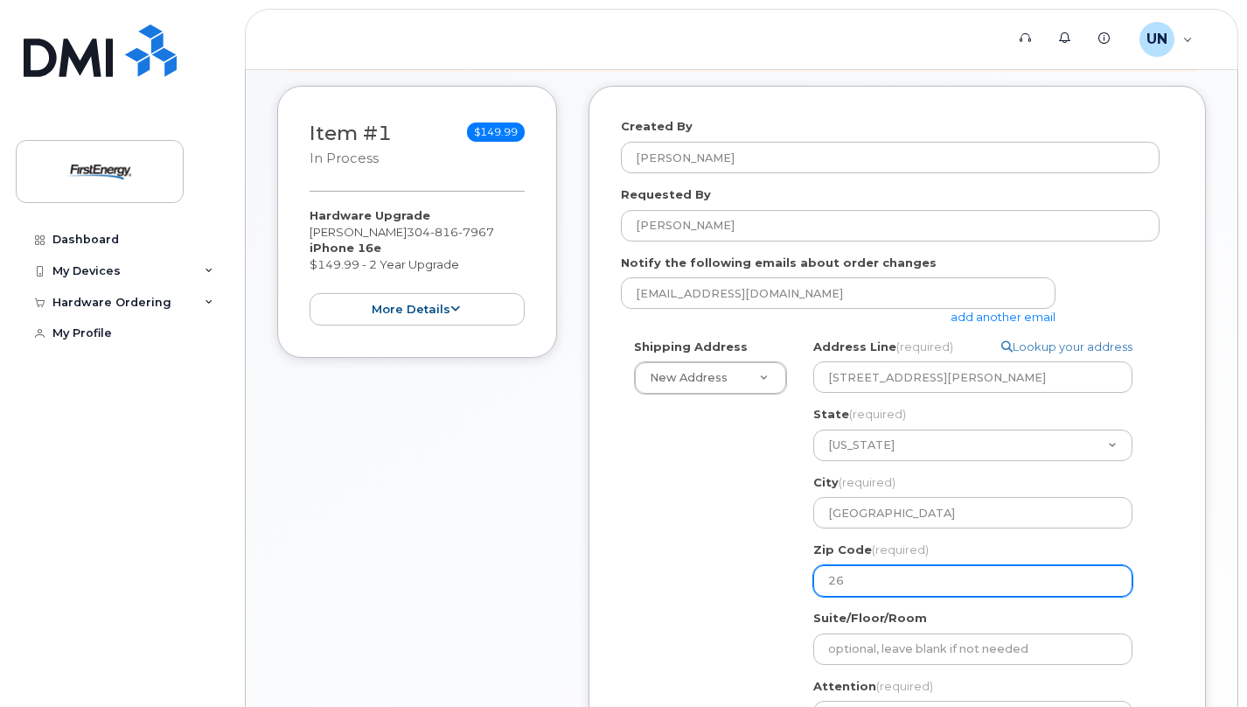
select select
type input "267"
select select
type input "2674"
select select
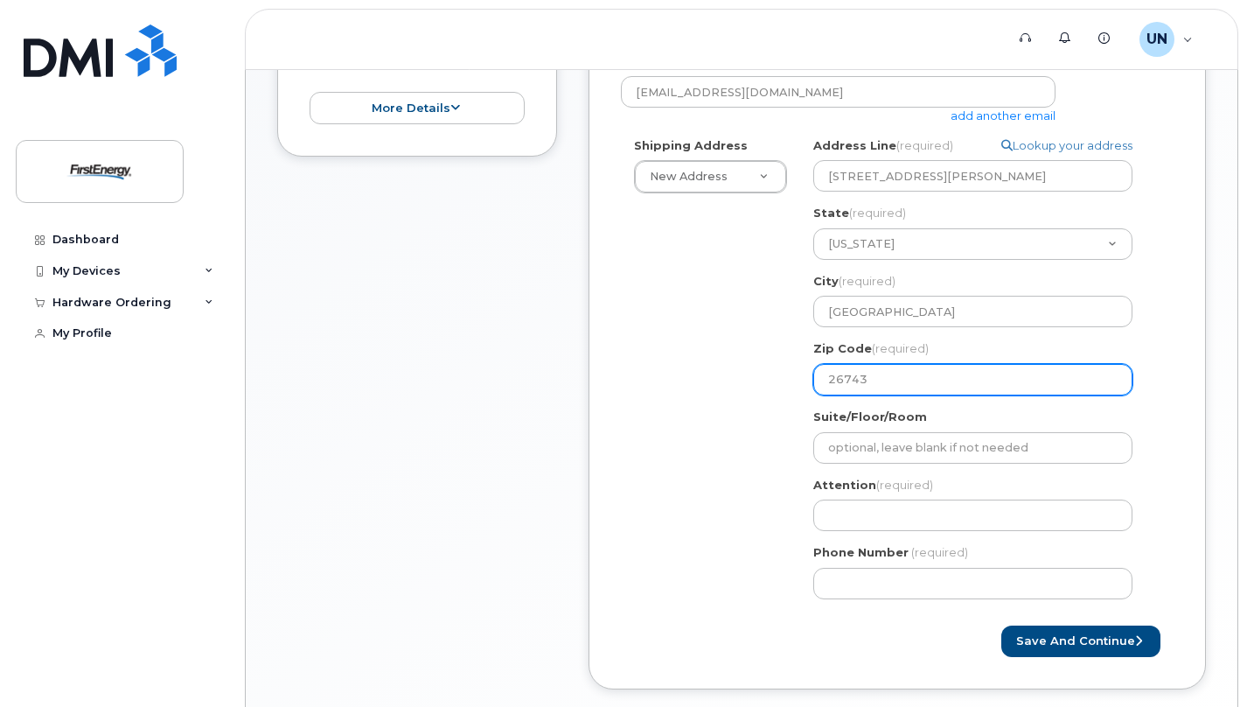
scroll to position [582, 0]
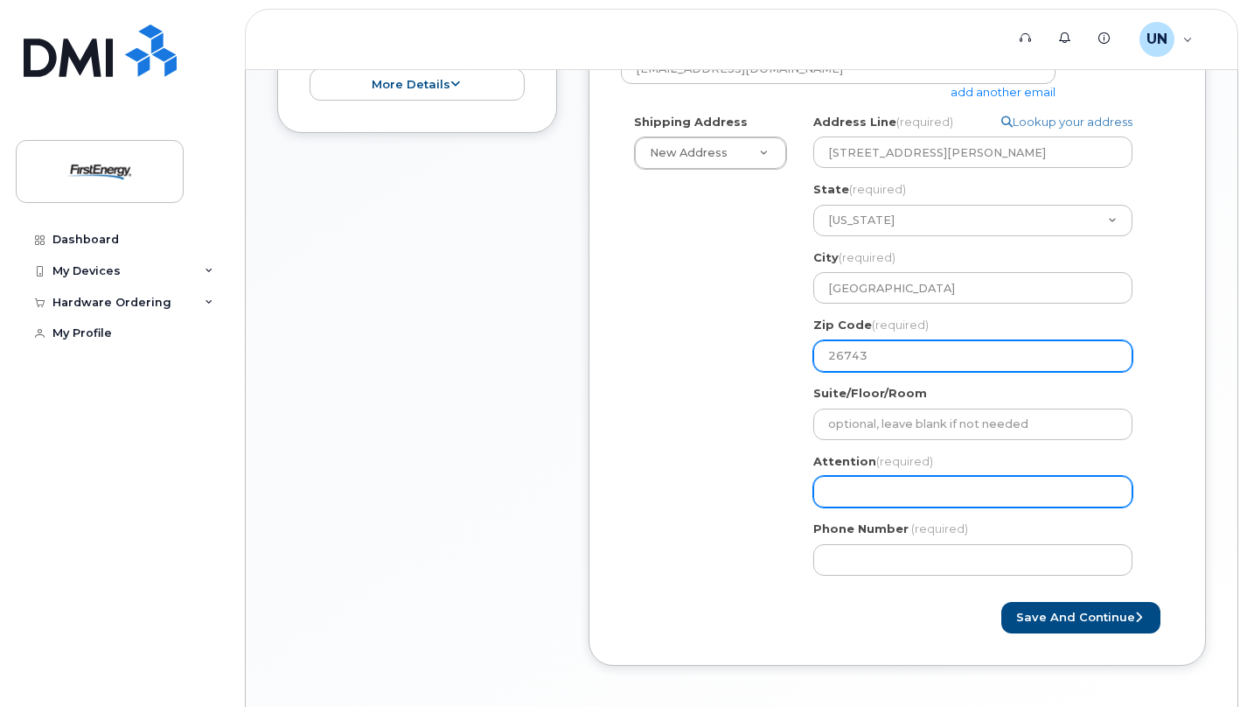
type input "26743"
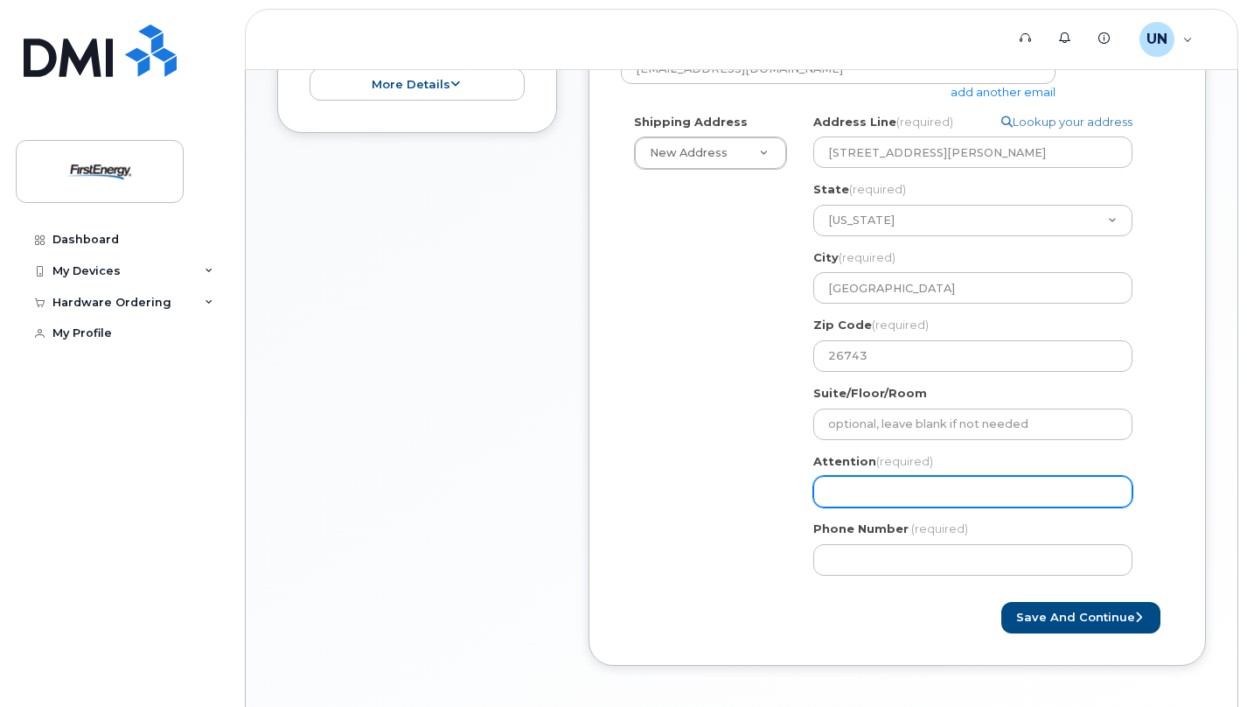
click at [864, 496] on input "Attention (required)" at bounding box center [972, 491] width 319 height 31
select select
type input "N"
select select
type input "Na"
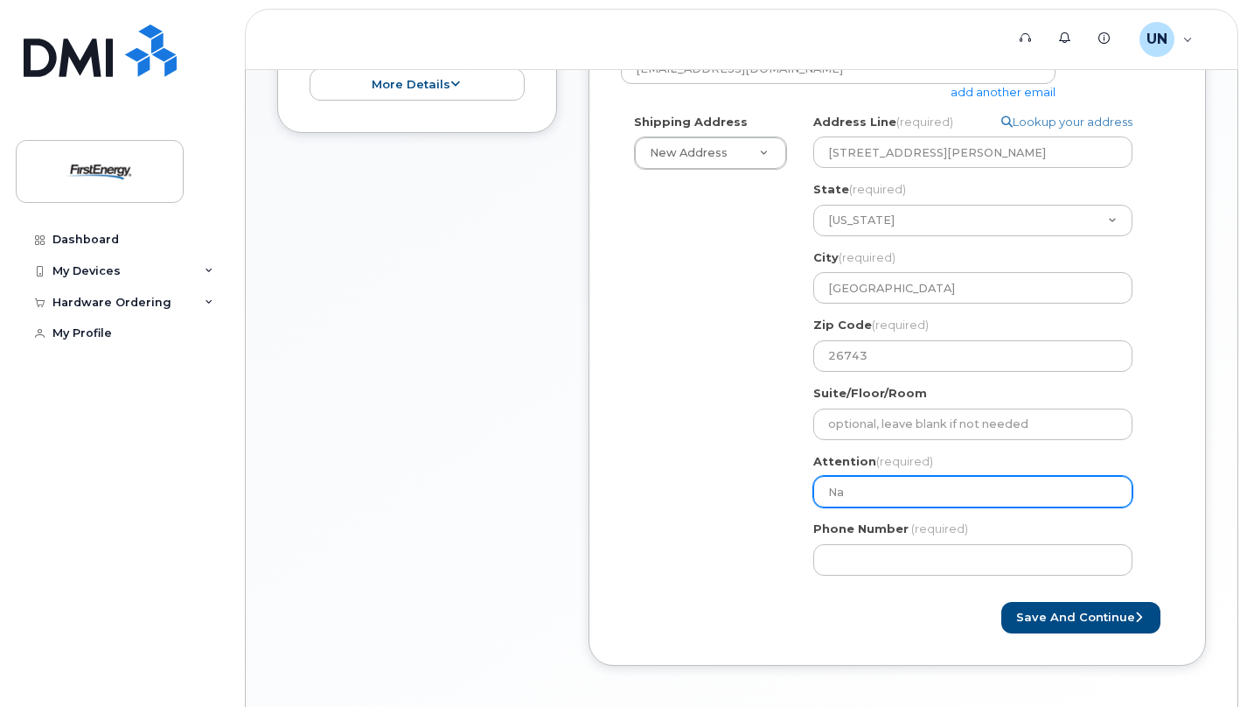
select select
type input "Nat"
select select
type input "Nath"
select select
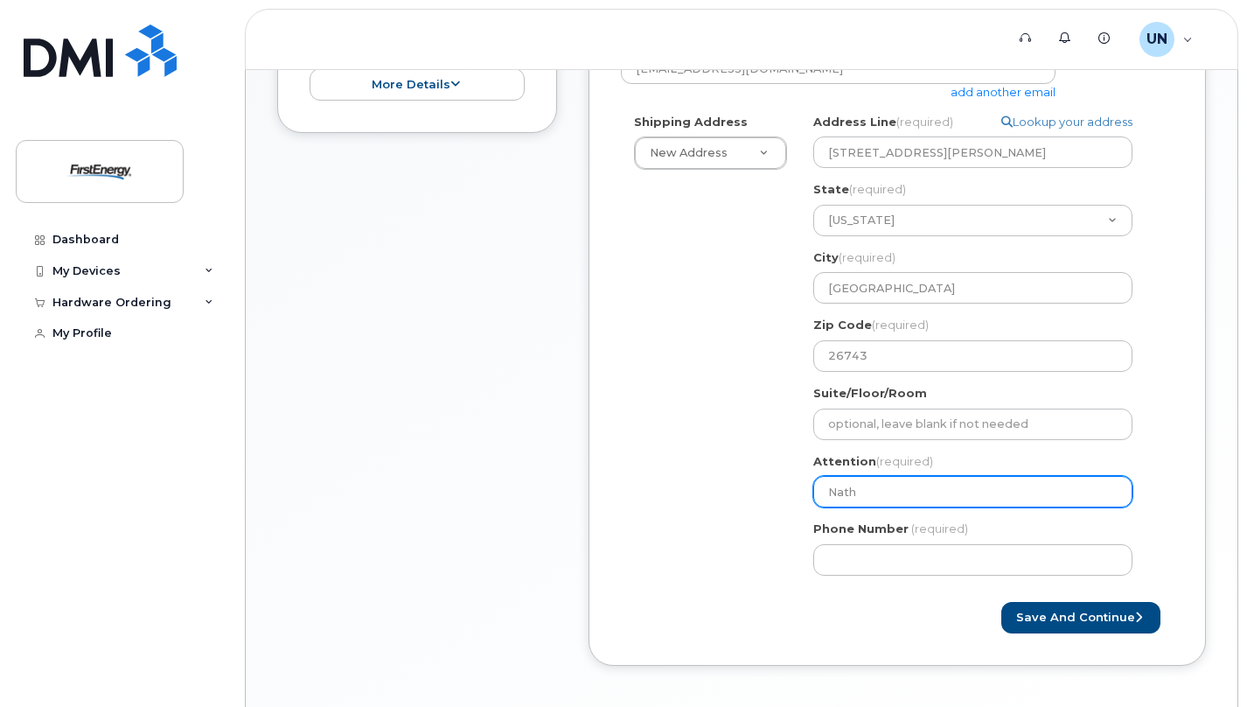
type input "Natha"
select select
type input "Nathan"
select select
type input "Nathan U"
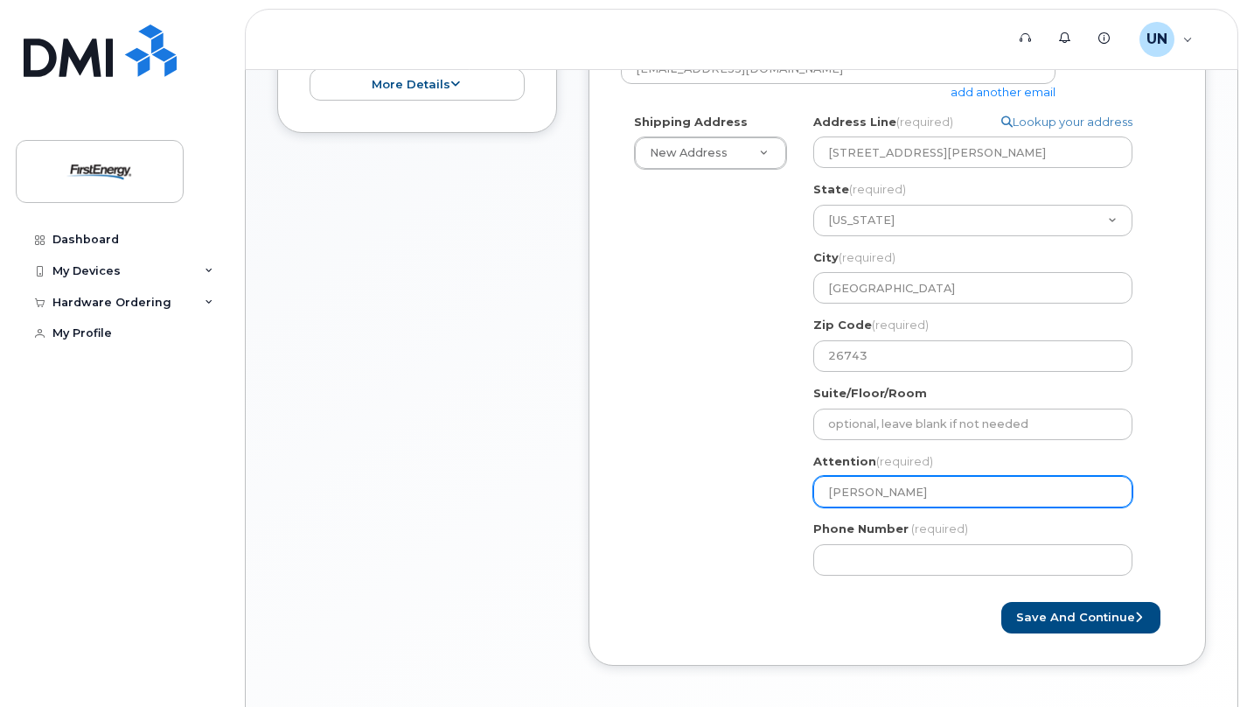
select select
type input "Nathan Uh"
select select
type input "Nathan Uhr"
select select
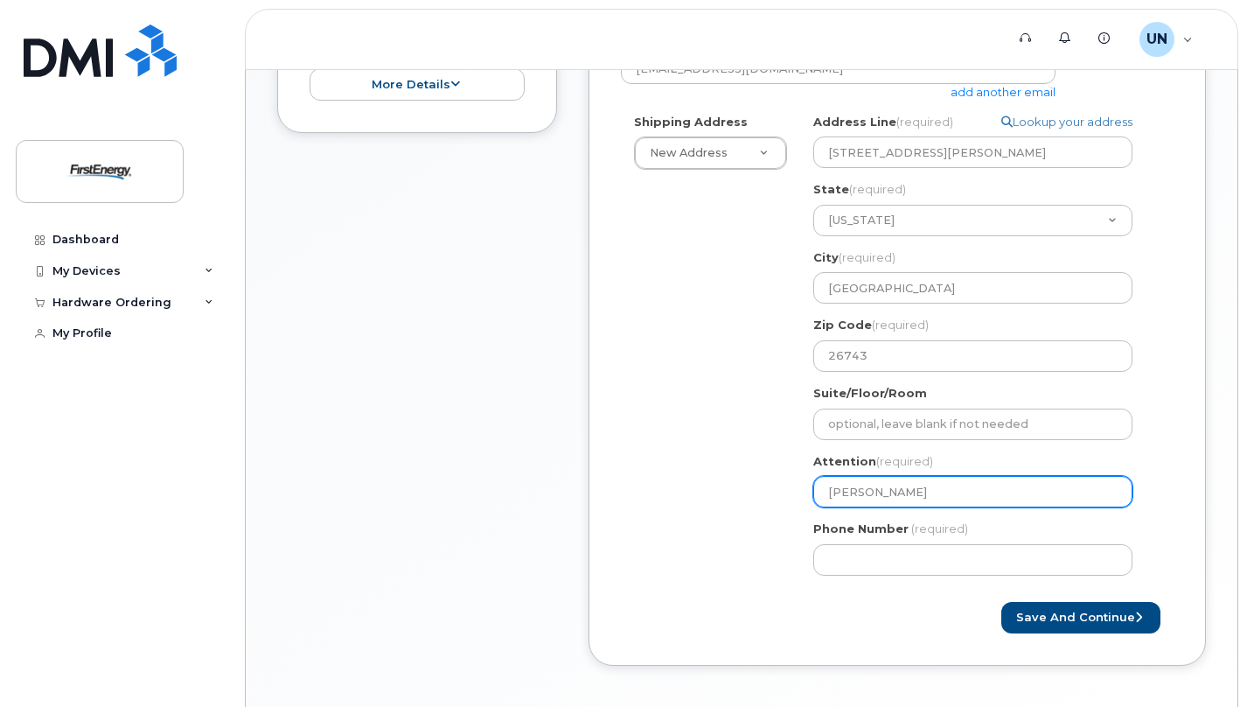
type input "Nathan Uhri"
select select
type input "Nathan Uhric"
select select
type input "[PERSON_NAME]"
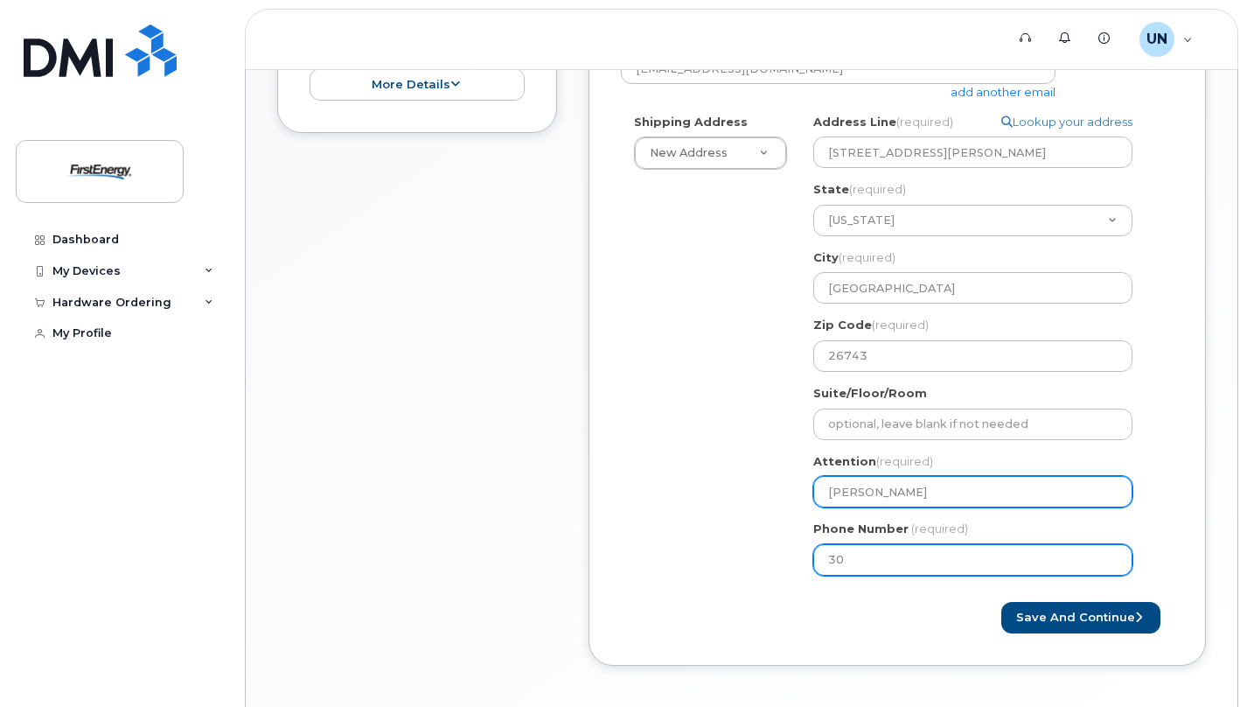
type input "304"
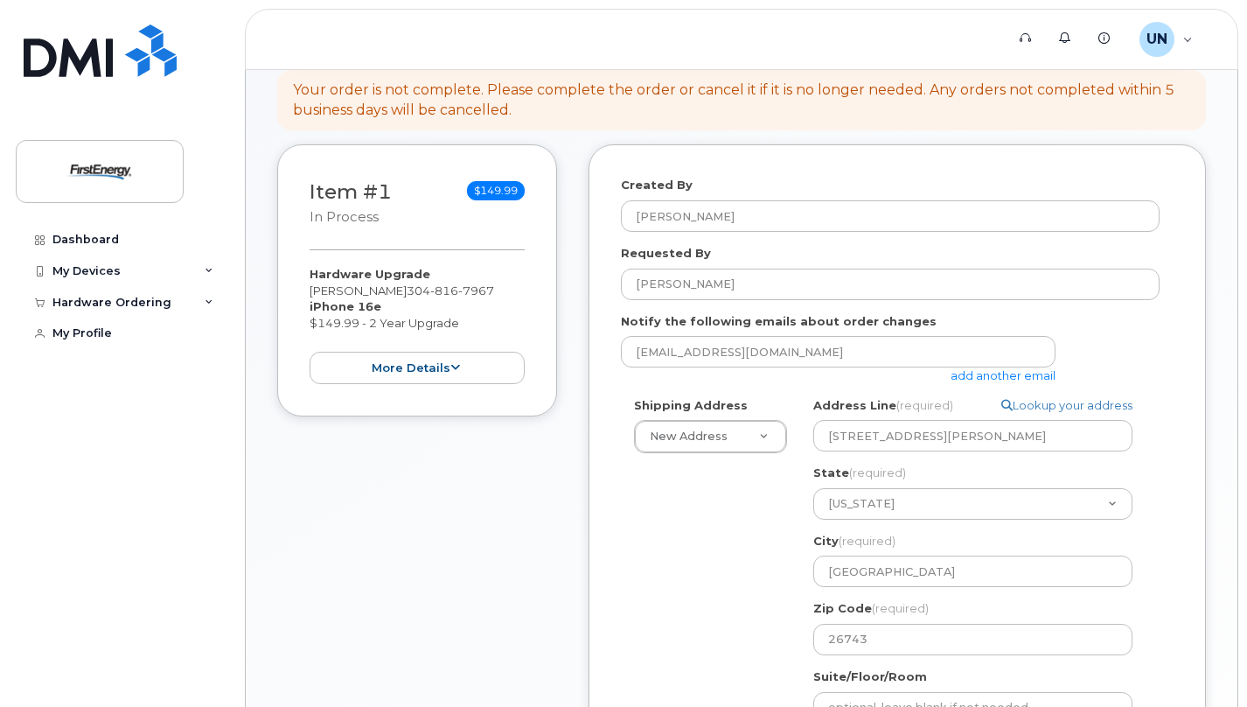
scroll to position [310, 0]
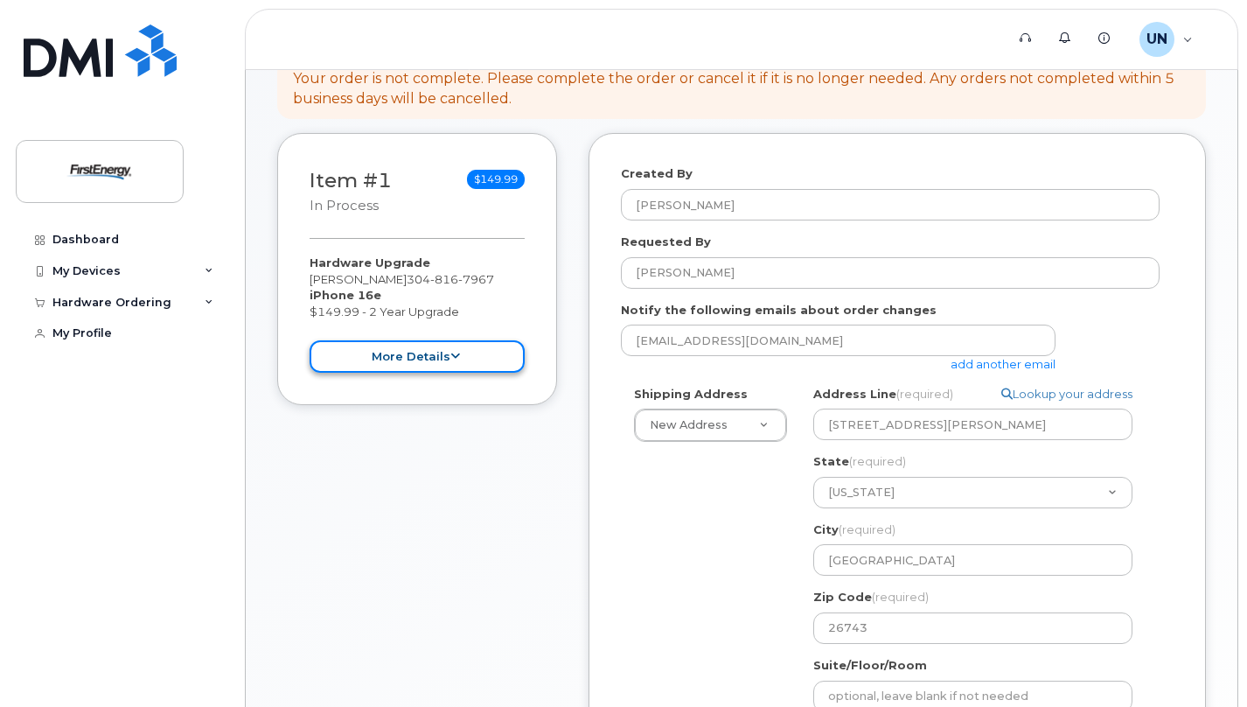
click at [470, 354] on button "more details" at bounding box center [417, 356] width 215 height 32
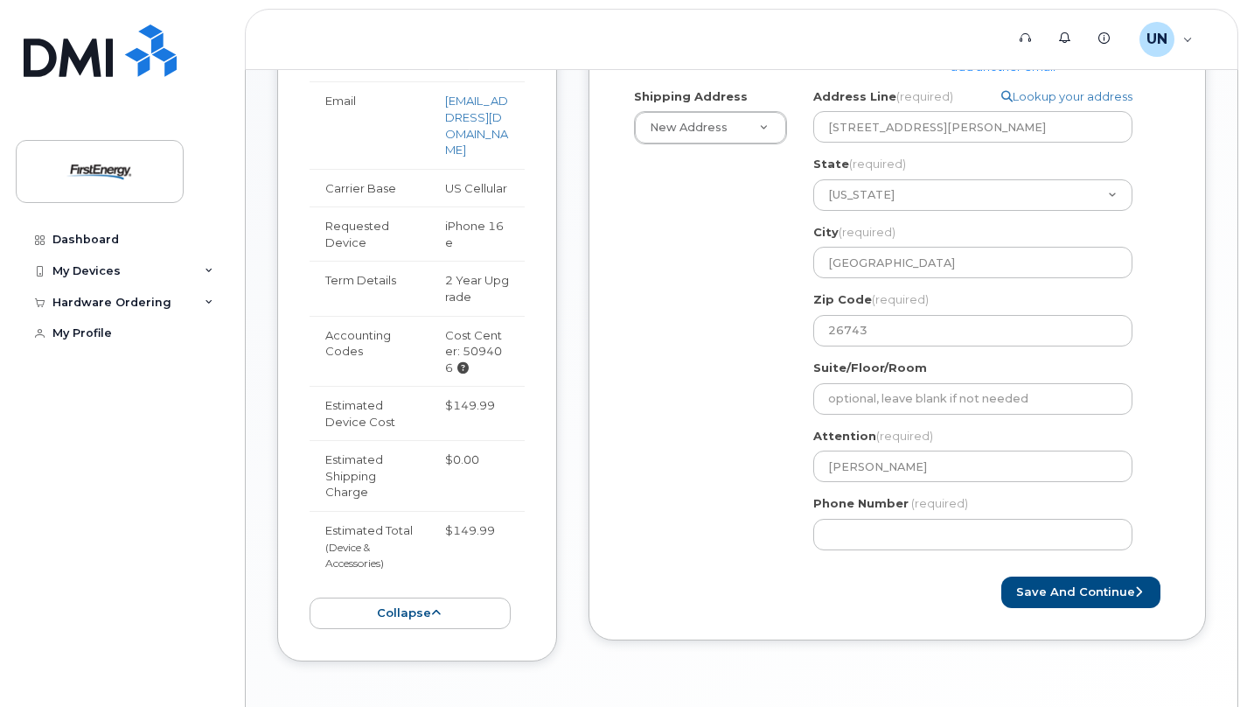
scroll to position [619, 0]
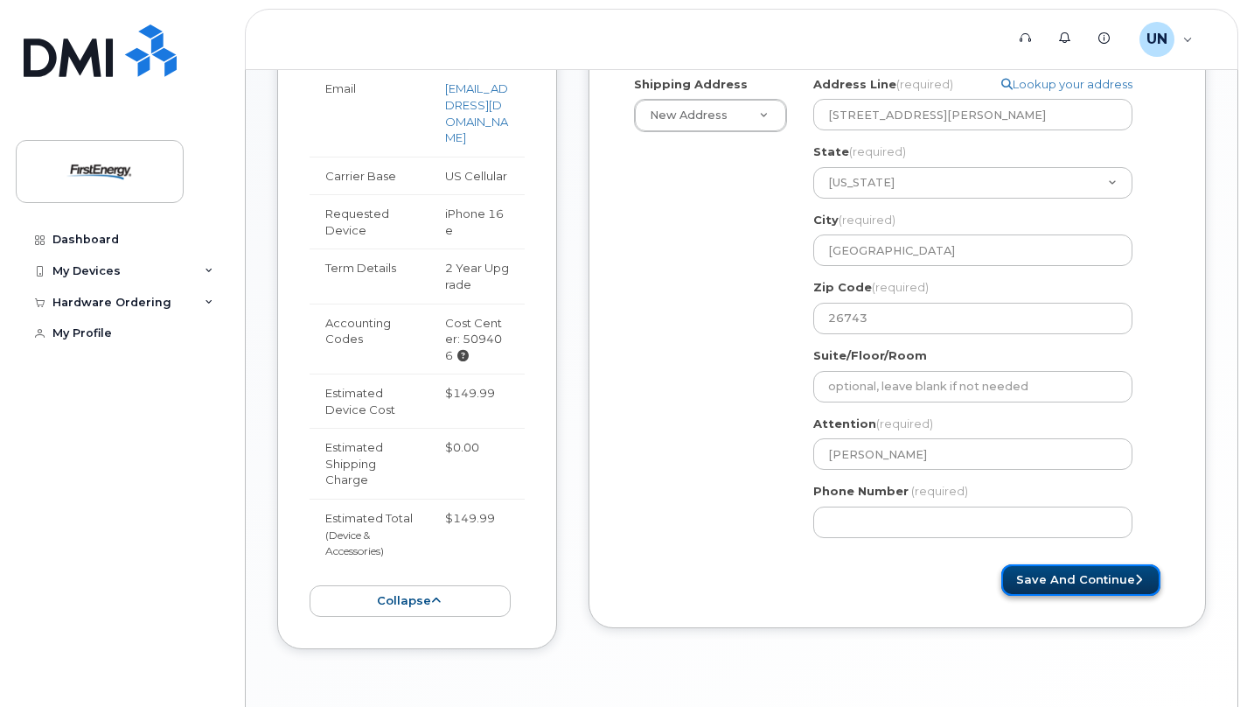
click at [1097, 586] on button "Save and Continue" at bounding box center [1080, 580] width 159 height 32
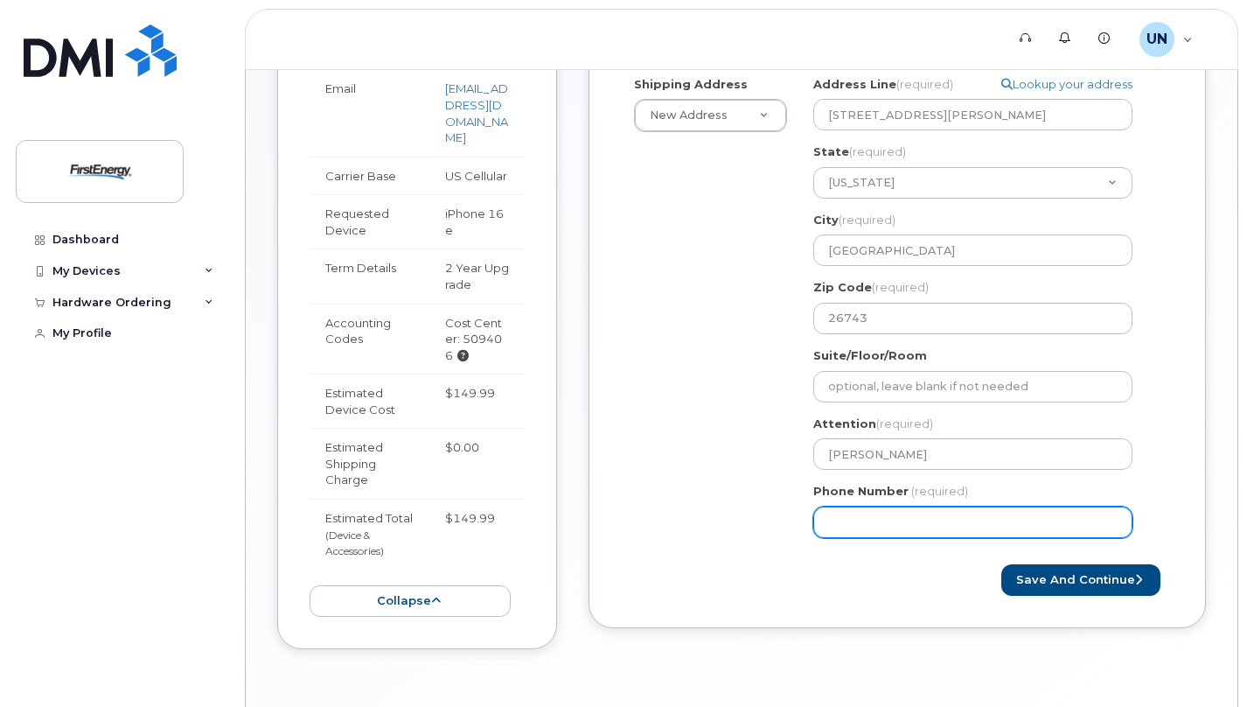
click at [883, 520] on input "Phone Number" at bounding box center [972, 521] width 319 height 31
click at [855, 520] on input "Phone Number" at bounding box center [972, 521] width 319 height 31
select select
type input "3048167967"
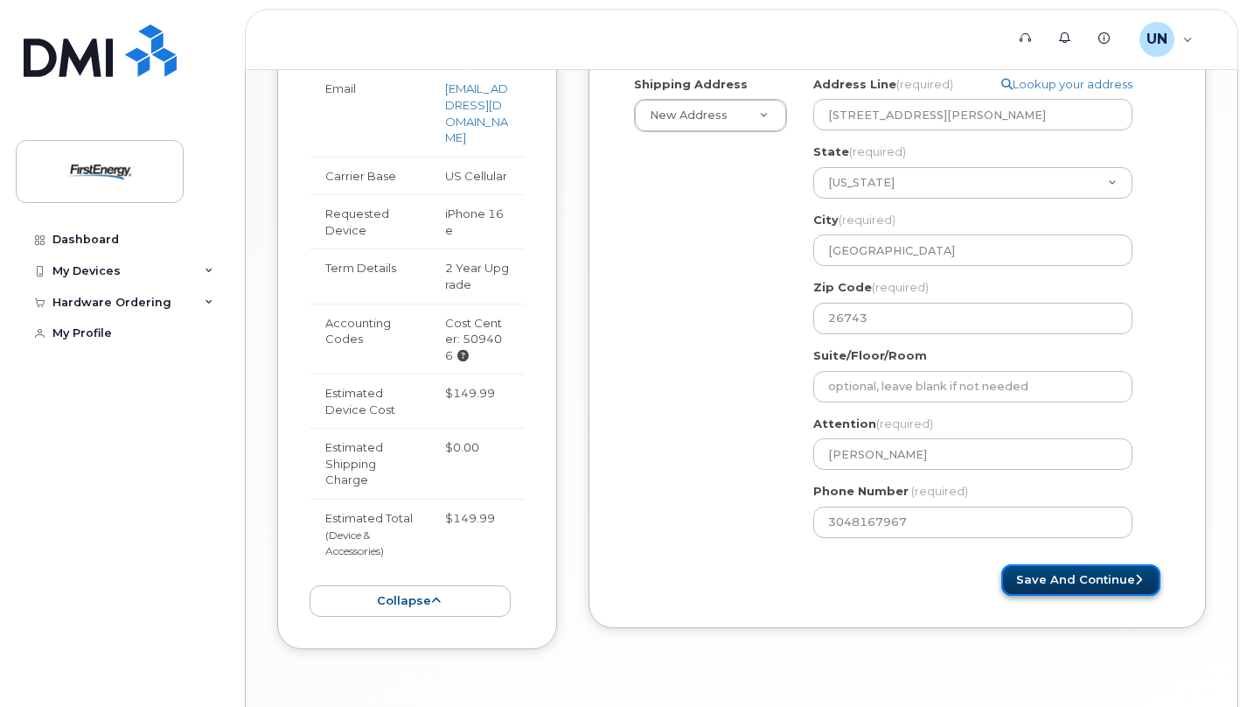
click at [1073, 564] on button "Save and Continue" at bounding box center [1080, 580] width 159 height 32
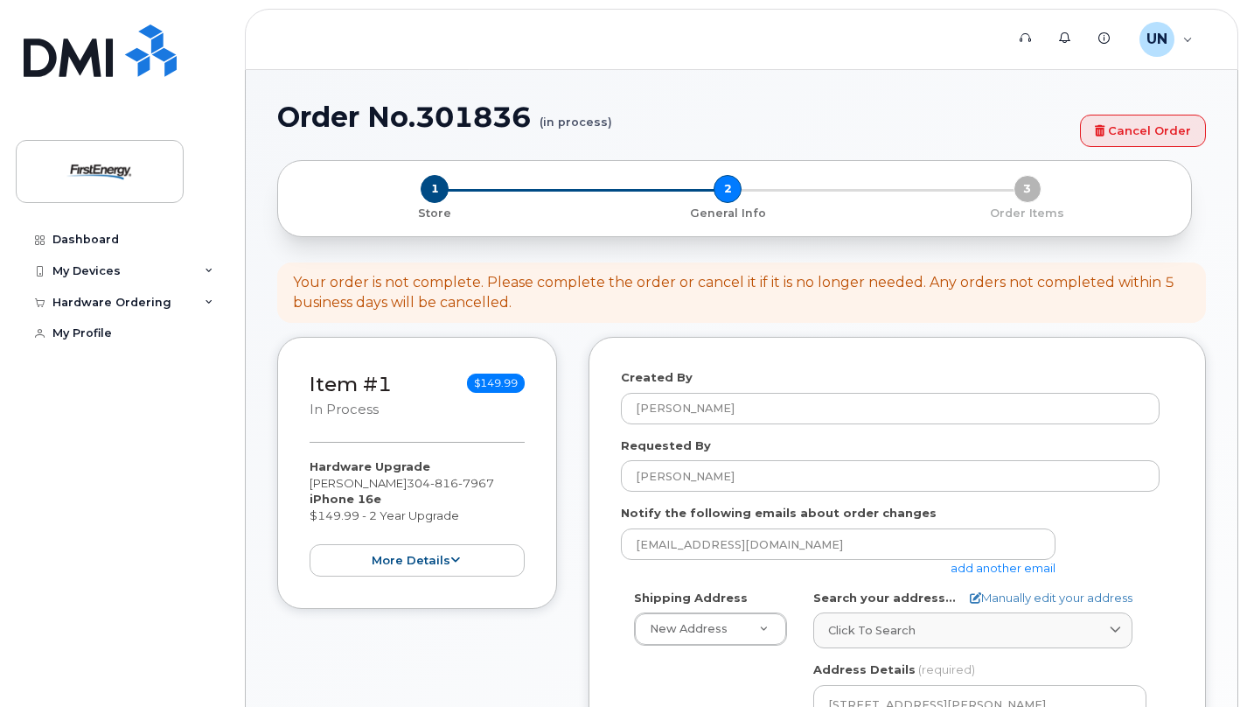
select select
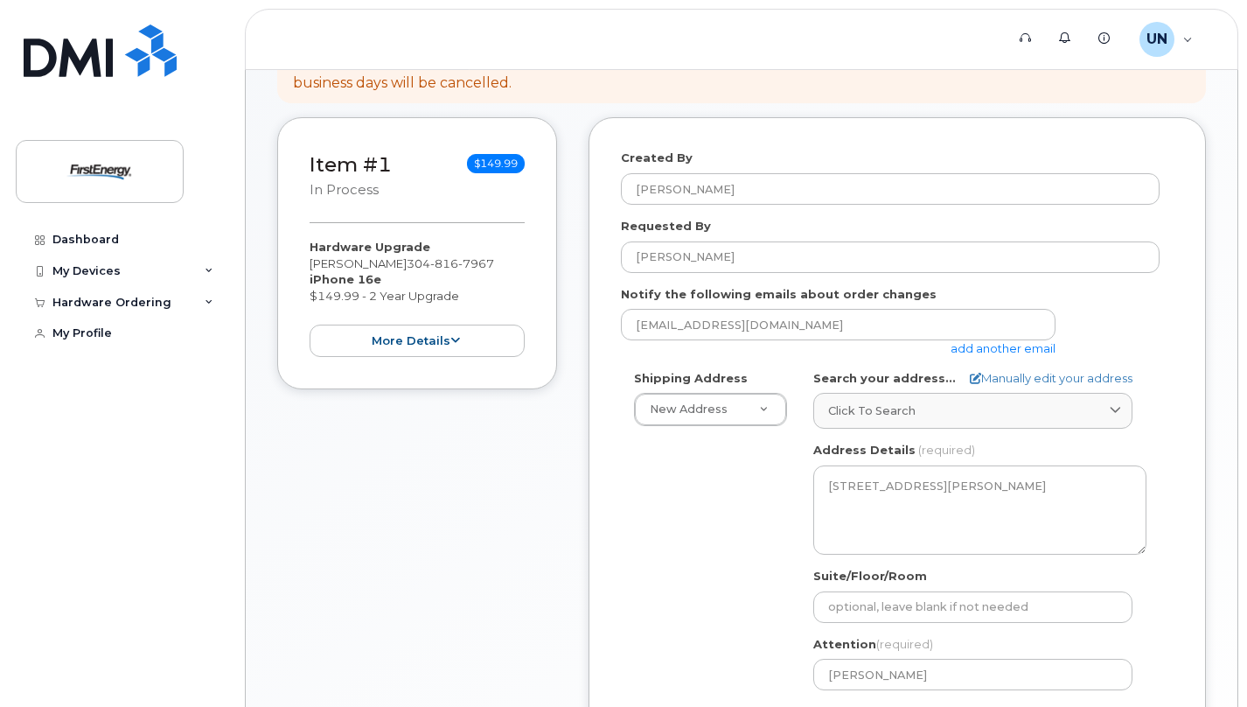
scroll to position [321, 0]
